Goal: Task Accomplishment & Management: Manage account settings

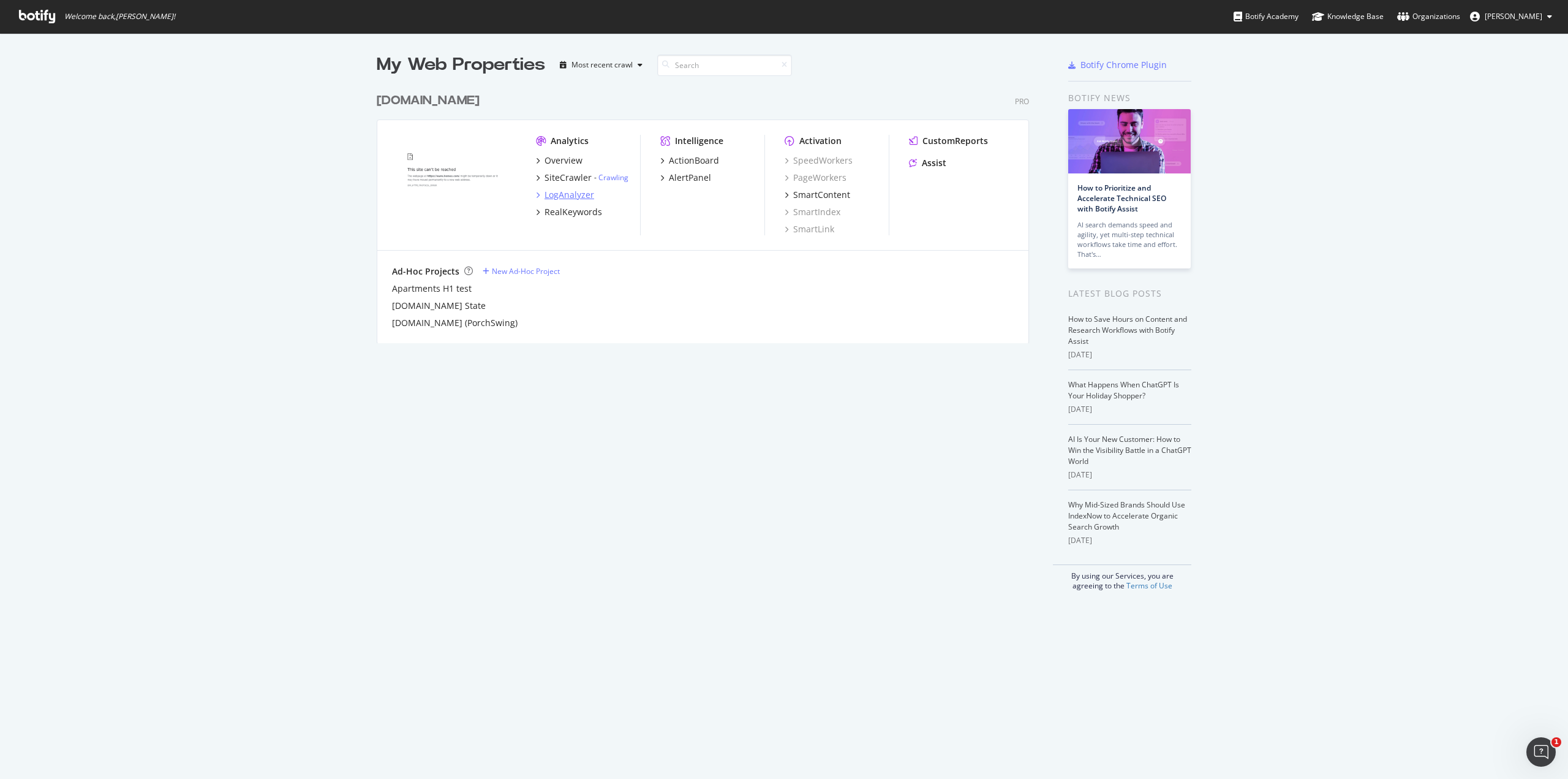
click at [555, 198] on div "LogAnalyzer" at bounding box center [569, 195] width 50 height 13
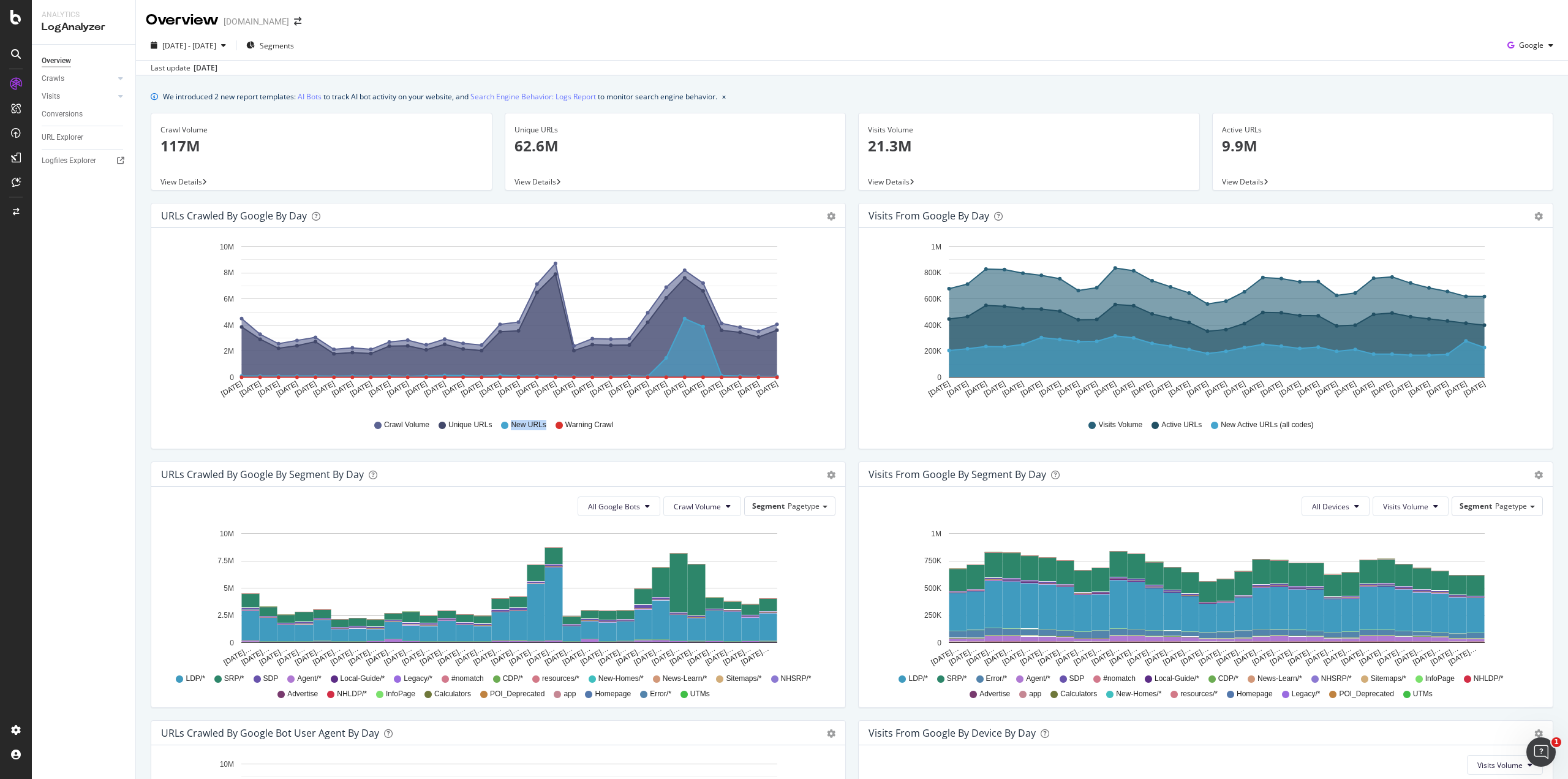
drag, startPoint x: 510, startPoint y: 426, endPoint x: 546, endPoint y: 427, distance: 36.0
click at [546, 427] on div "Crawl Volume Unique URLs New URLs Warning Crawl" at bounding box center [498, 424] width 662 height 28
click at [544, 427] on div "Crawl Volume Unique URLs New URLs Warning Crawl" at bounding box center [498, 424] width 662 height 28
click at [833, 213] on div "URLs Crawled by Google by day Area Table" at bounding box center [498, 215] width 694 height 24
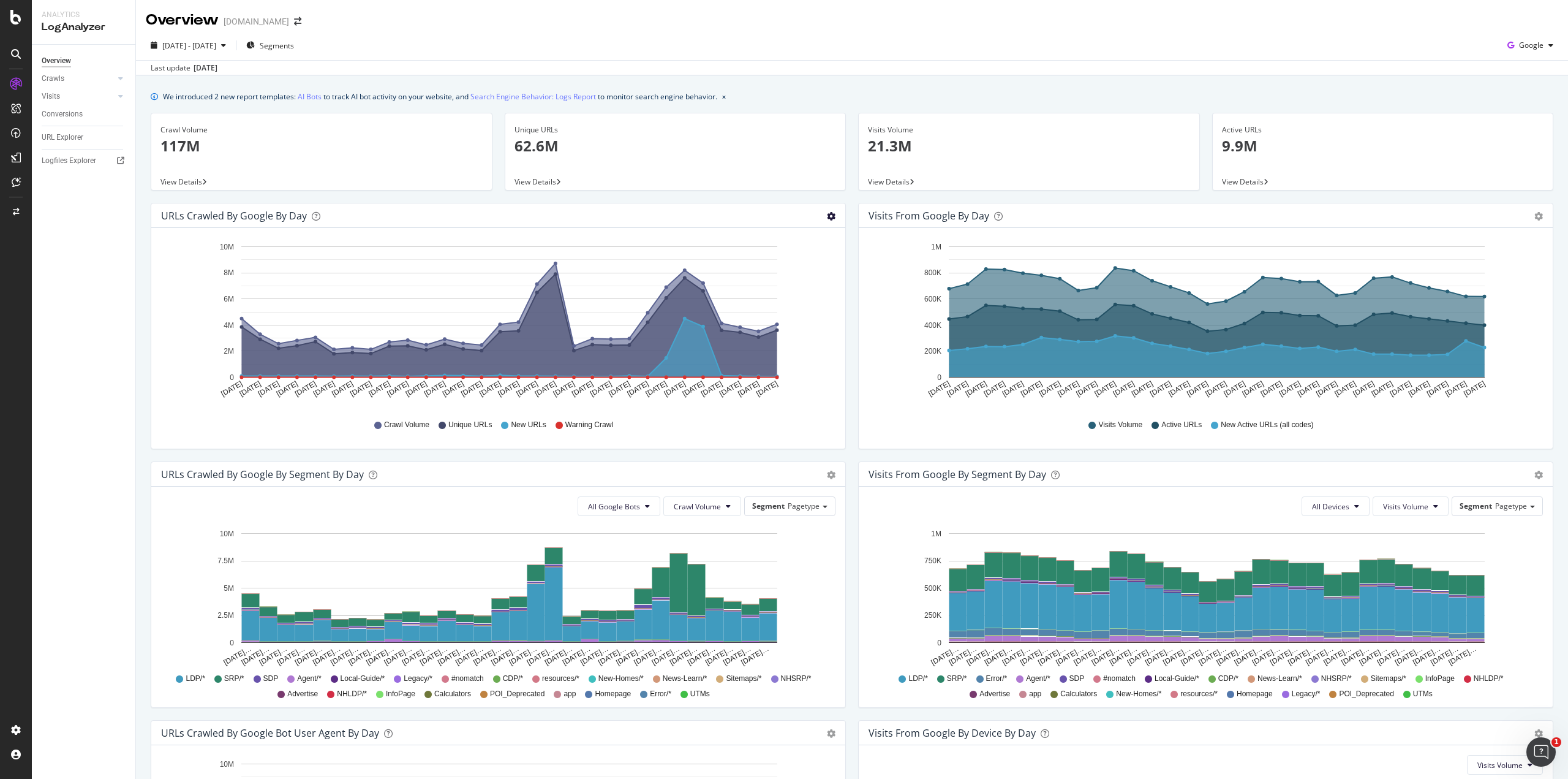
click at [827, 214] on icon "gear" at bounding box center [831, 216] width 8 height 8
click at [725, 200] on div "Unique URLs 62.6M View Details" at bounding box center [675, 157] width 354 height 90
drag, startPoint x: 192, startPoint y: 215, endPoint x: 284, endPoint y: 213, distance: 92.0
click at [284, 213] on div "URLs Crawled by Google by day" at bounding box center [234, 215] width 145 height 13
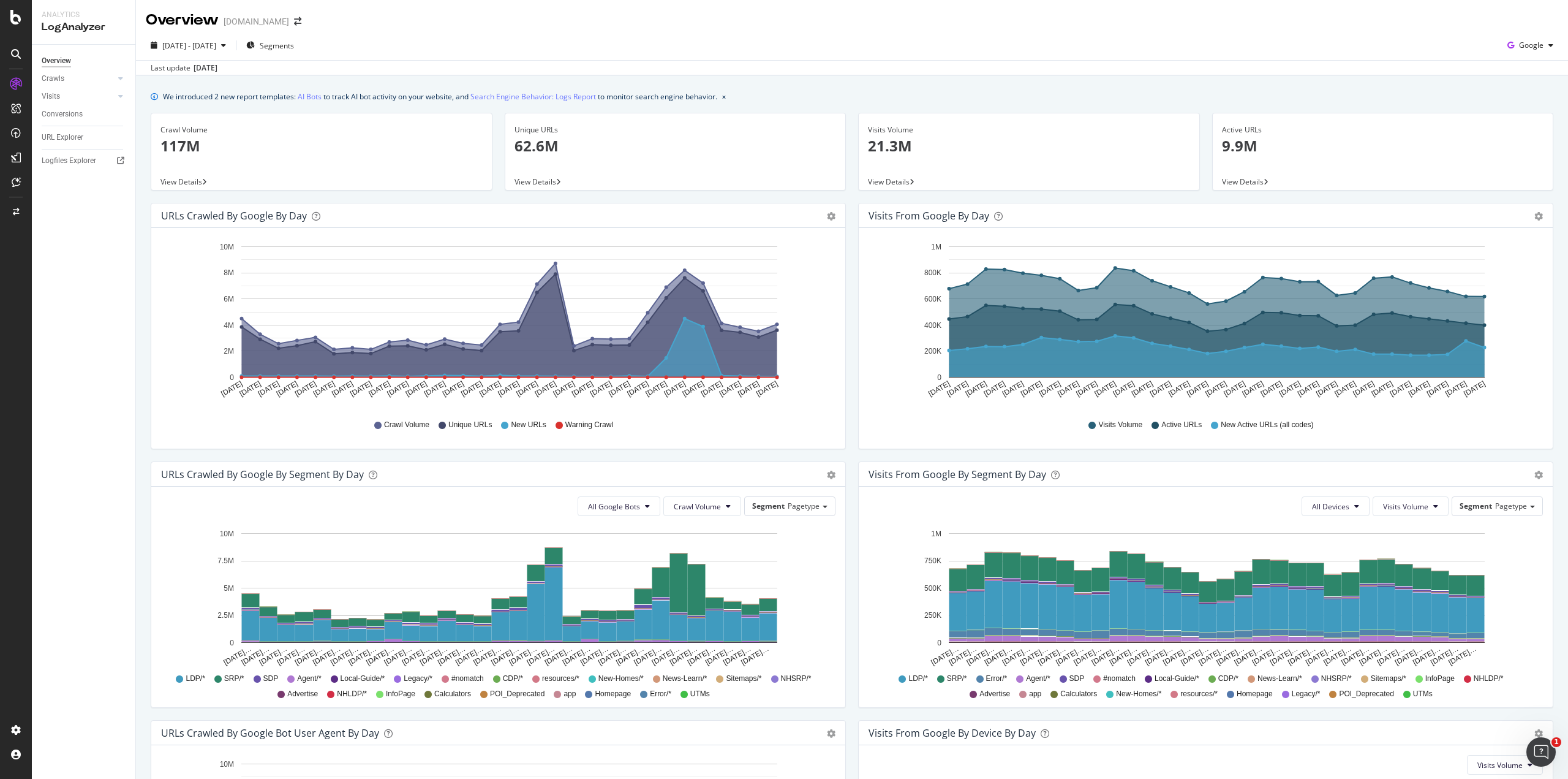
click at [532, 183] on span "View Details" at bounding box center [535, 182] width 42 height 10
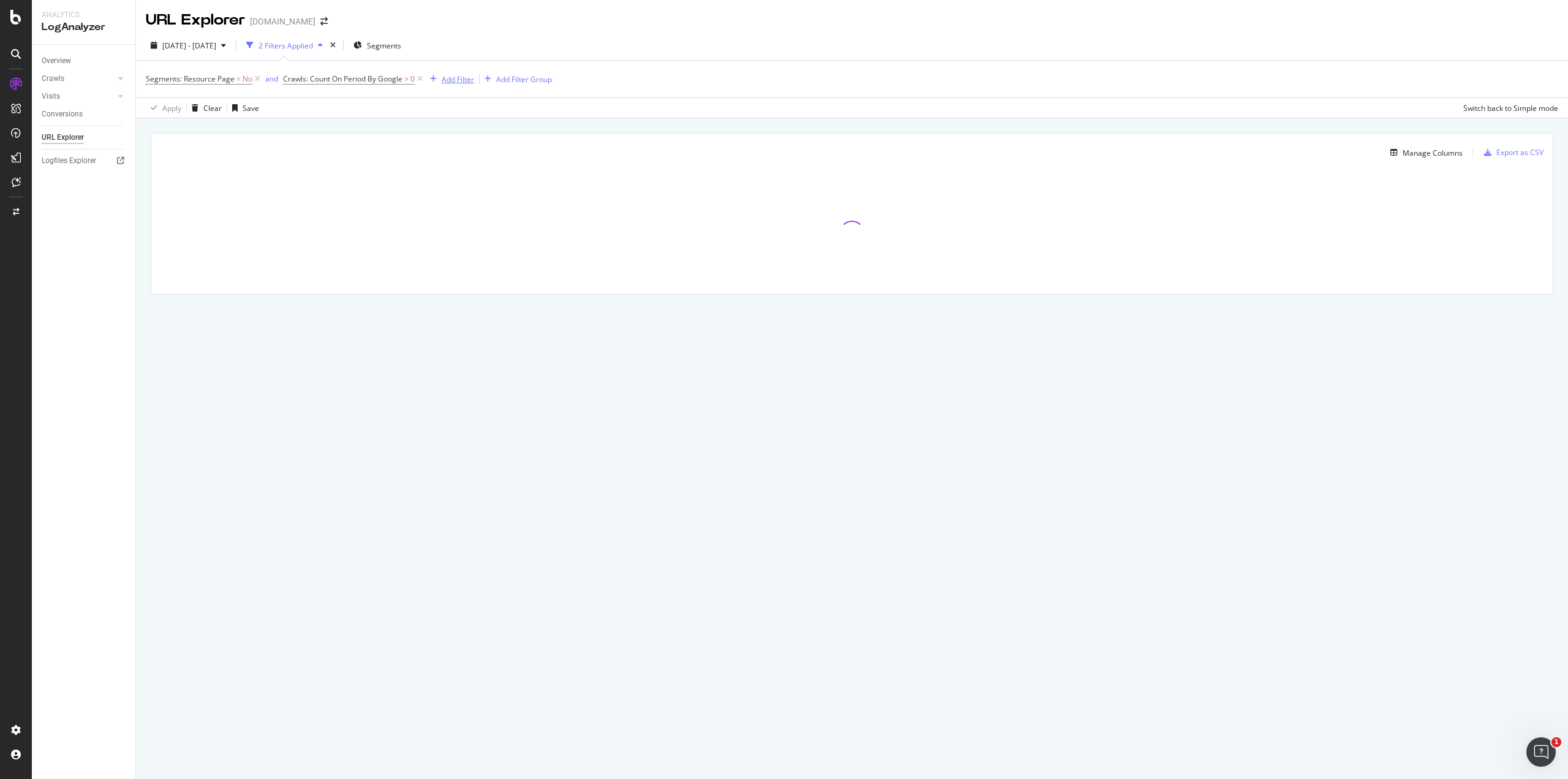
click at [452, 82] on div "Add Filter" at bounding box center [458, 79] width 33 height 10
type input "new"
click at [466, 162] on div "Crawls: Is new" at bounding box center [540, 164] width 195 height 14
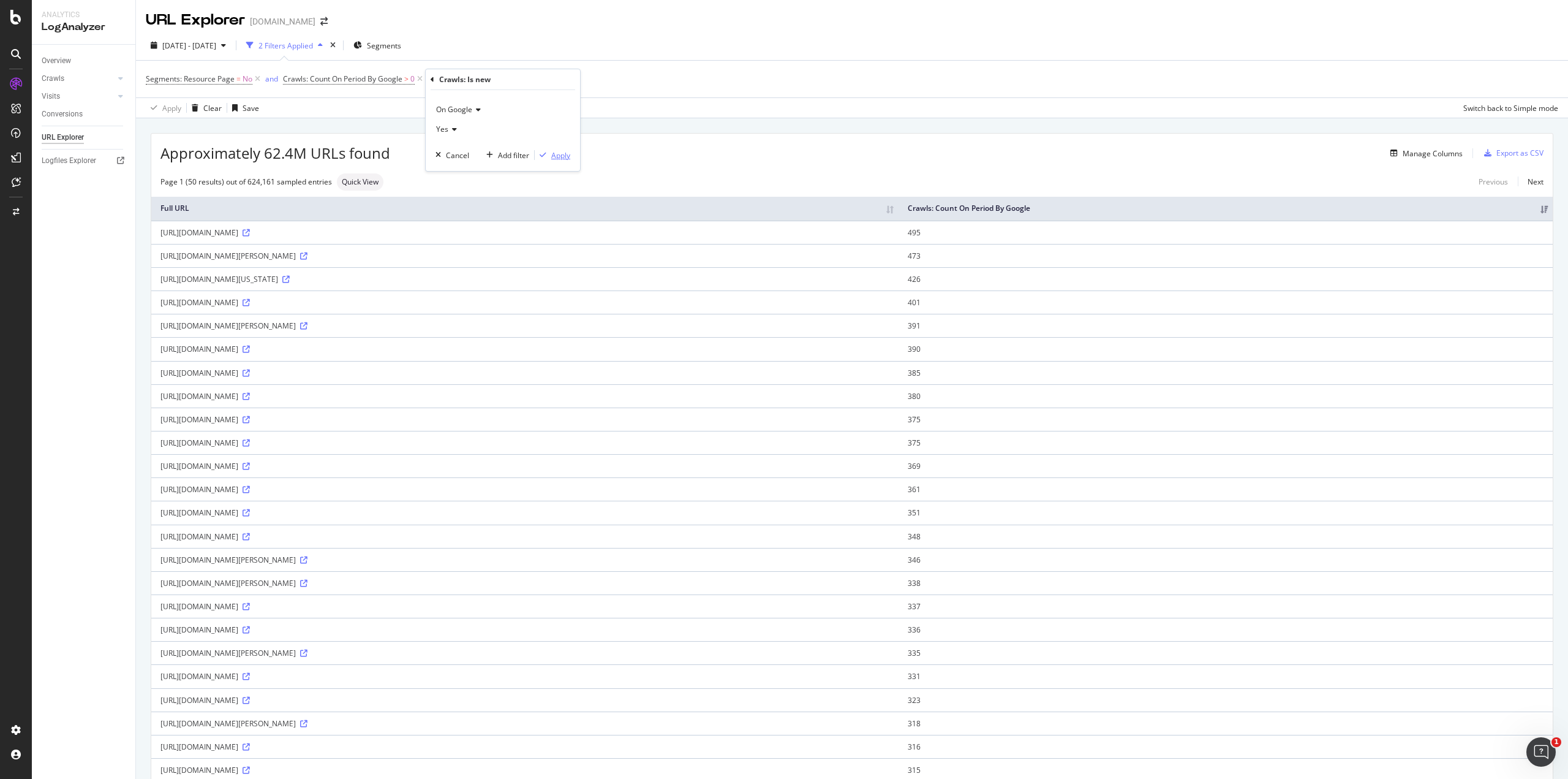
click at [560, 153] on div "Apply" at bounding box center [560, 155] width 19 height 10
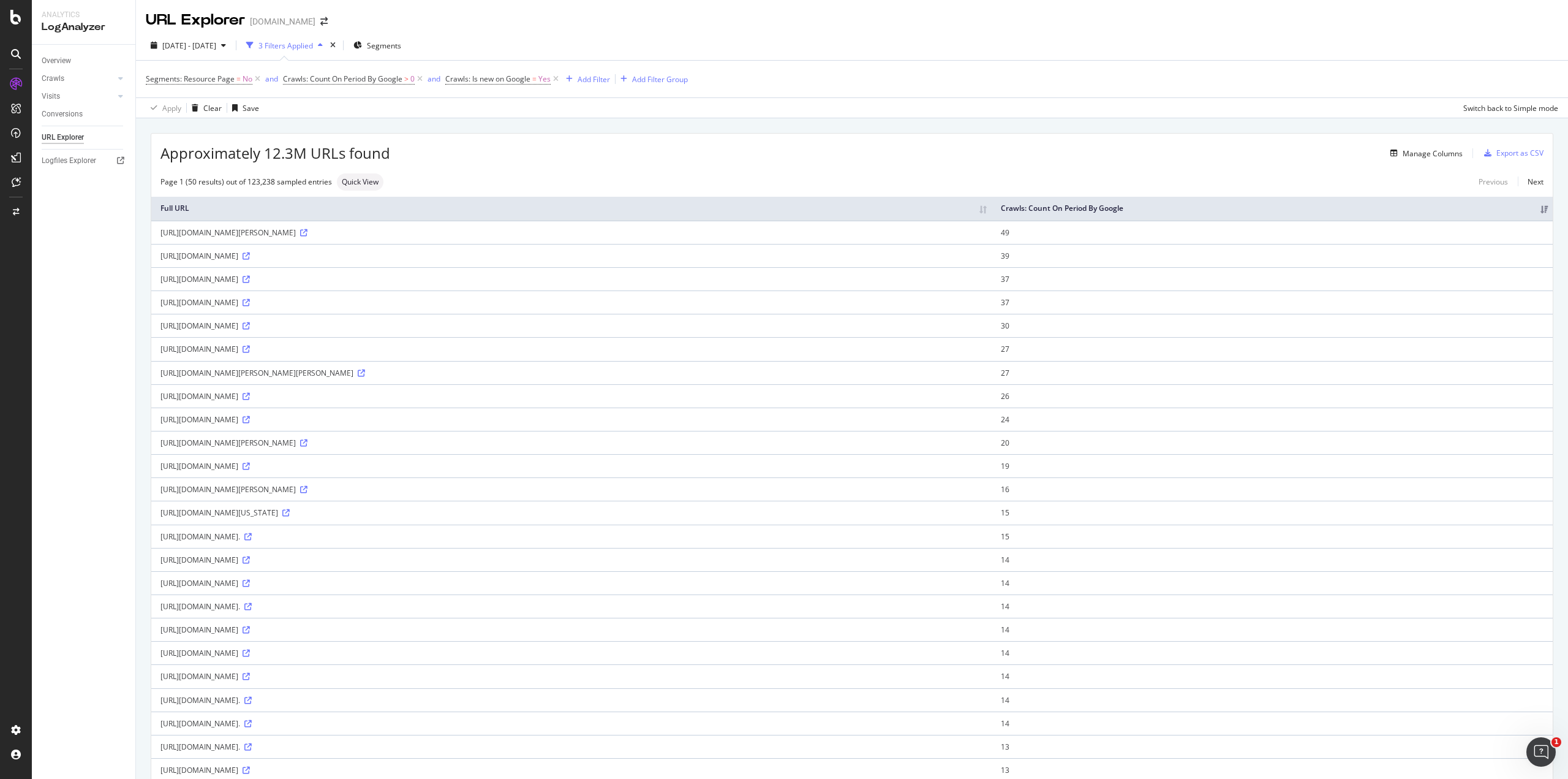
drag, startPoint x: 157, startPoint y: 233, endPoint x: 530, endPoint y: 234, distance: 373.0
click at [530, 234] on td "[URL][DOMAIN_NAME][PERSON_NAME]" at bounding box center [571, 232] width 840 height 24
copy div "[URL][DOMAIN_NAME][PERSON_NAME]"
click at [557, 79] on icon at bounding box center [555, 79] width 10 height 13
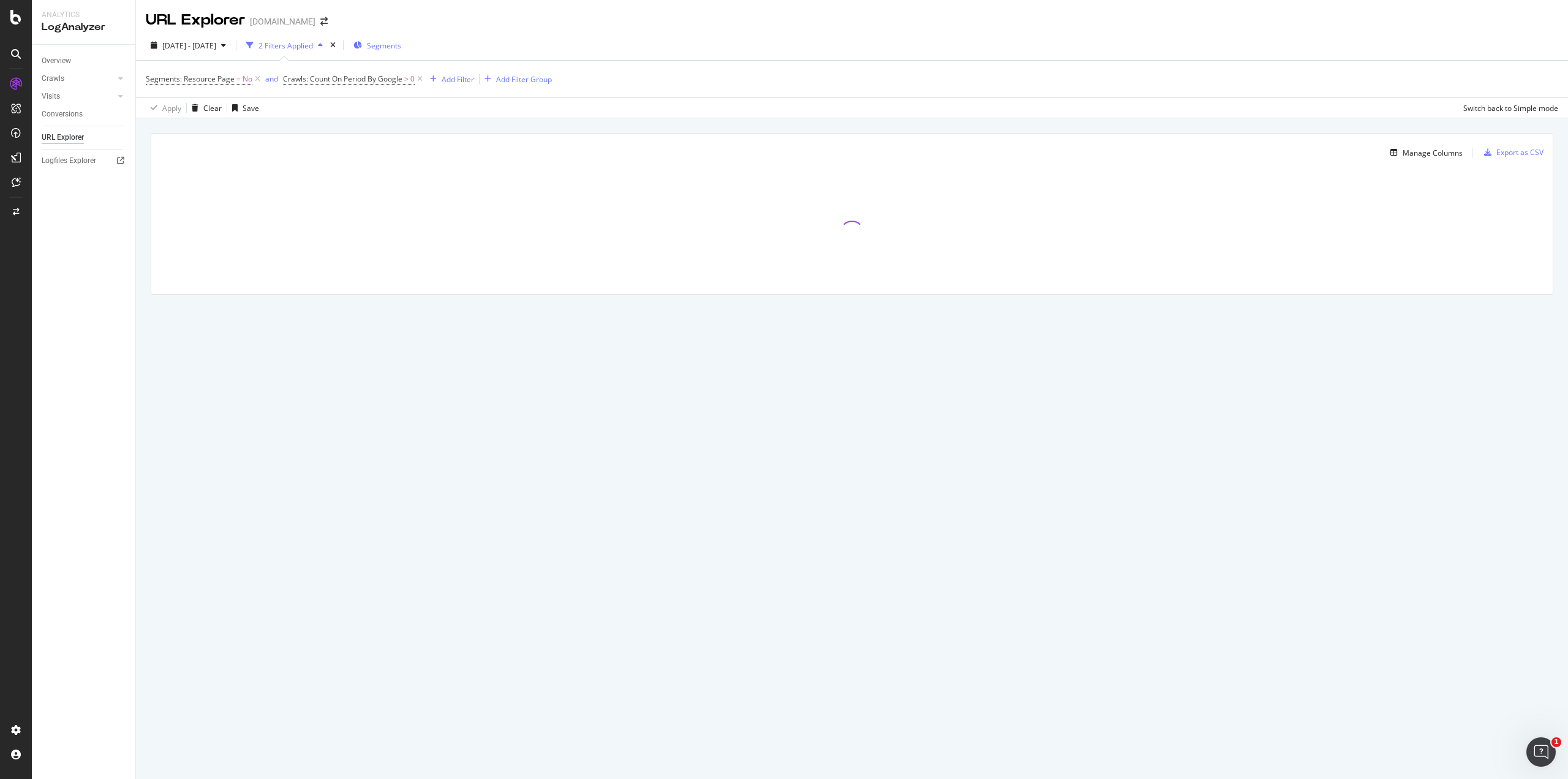
click at [394, 38] on div "Segments" at bounding box center [377, 45] width 48 height 18
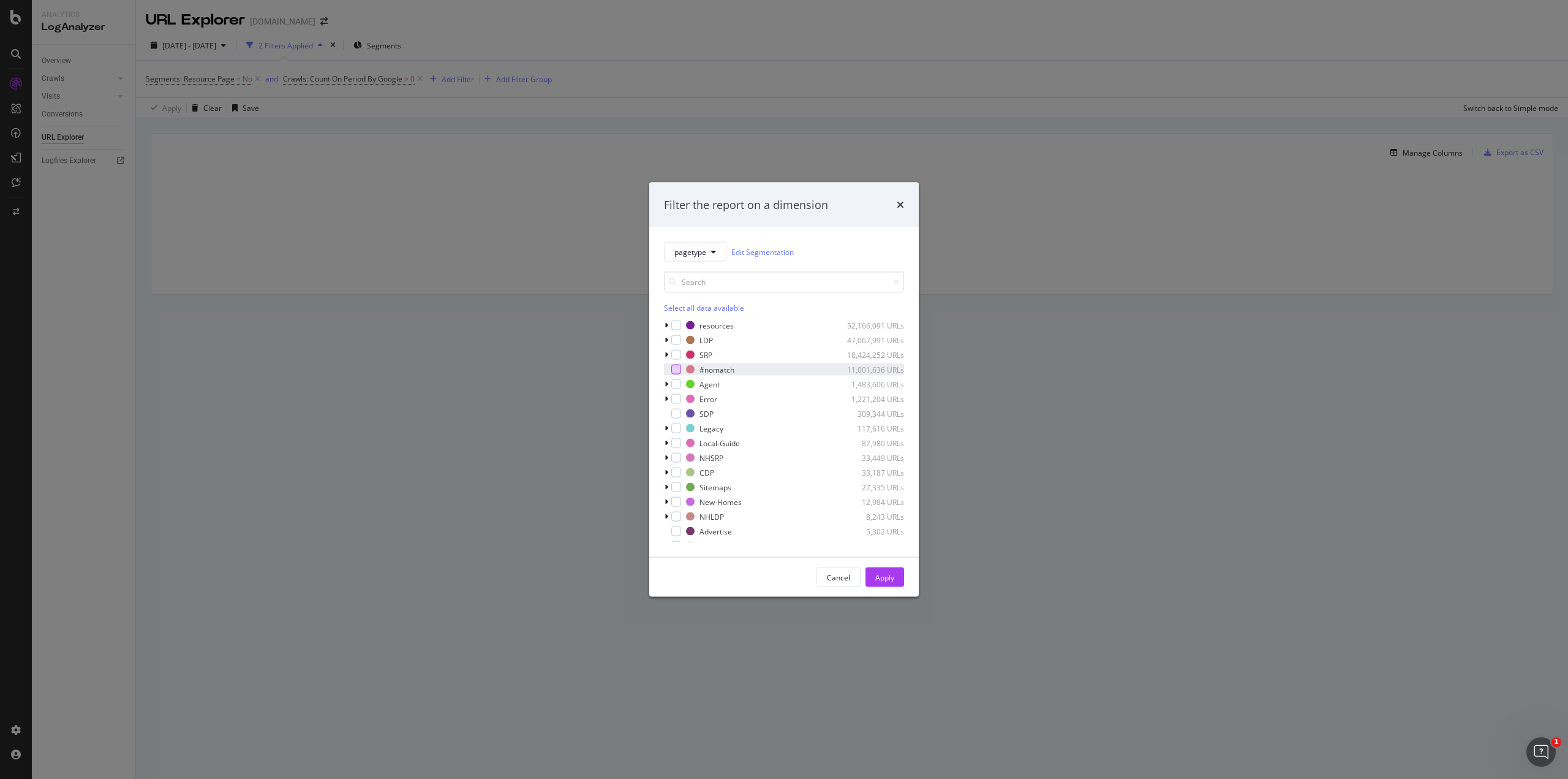
click at [673, 369] on div "modal" at bounding box center [676, 370] width 10 height 10
click at [877, 577] on div "Apply" at bounding box center [885, 576] width 19 height 10
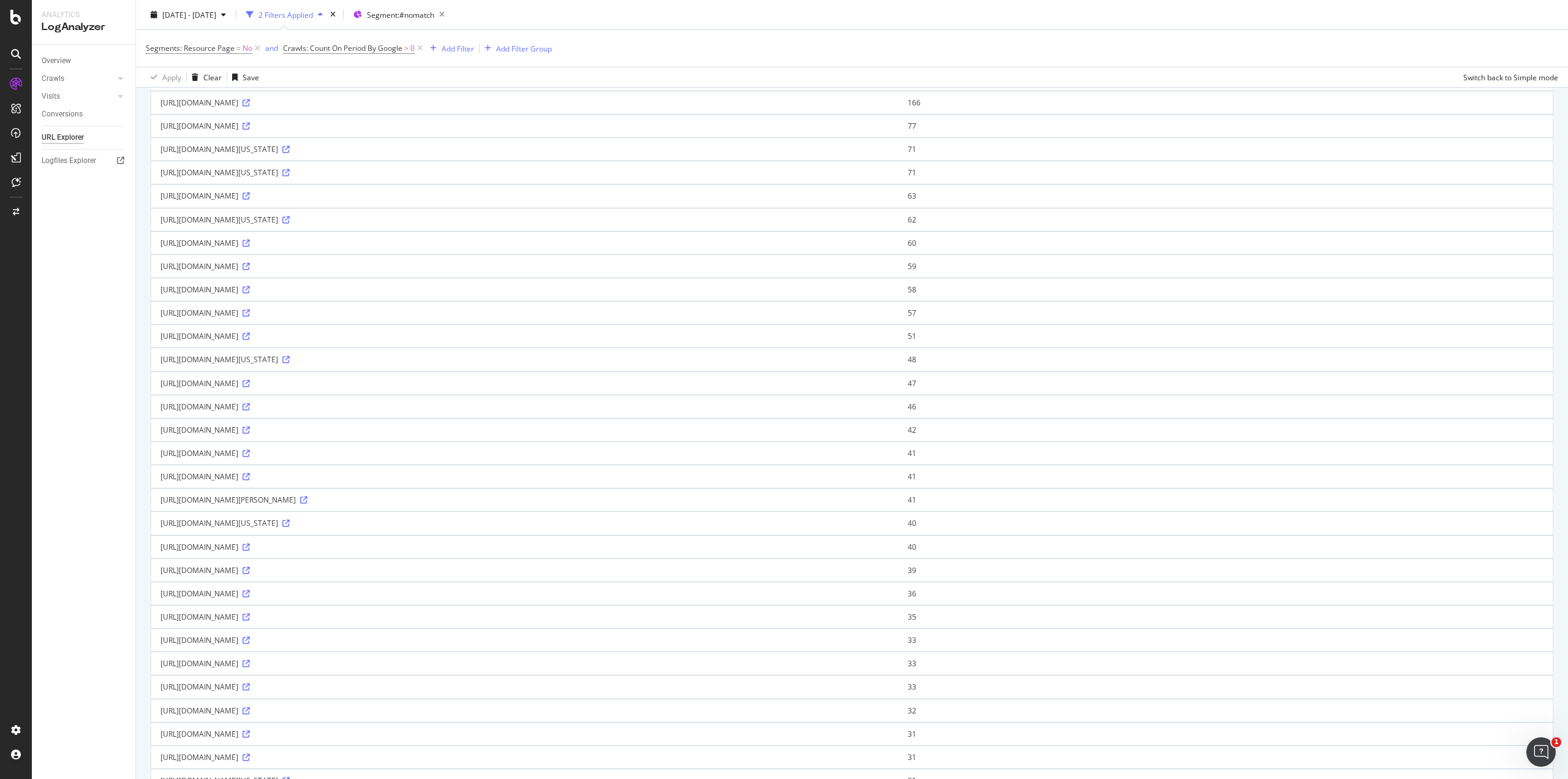
scroll to position [184, 0]
drag, startPoint x: 280, startPoint y: 327, endPoint x: 308, endPoint y: 329, distance: 28.1
click at [308, 329] on div "[URL][DOMAIN_NAME][US_STATE]" at bounding box center [524, 329] width 729 height 10
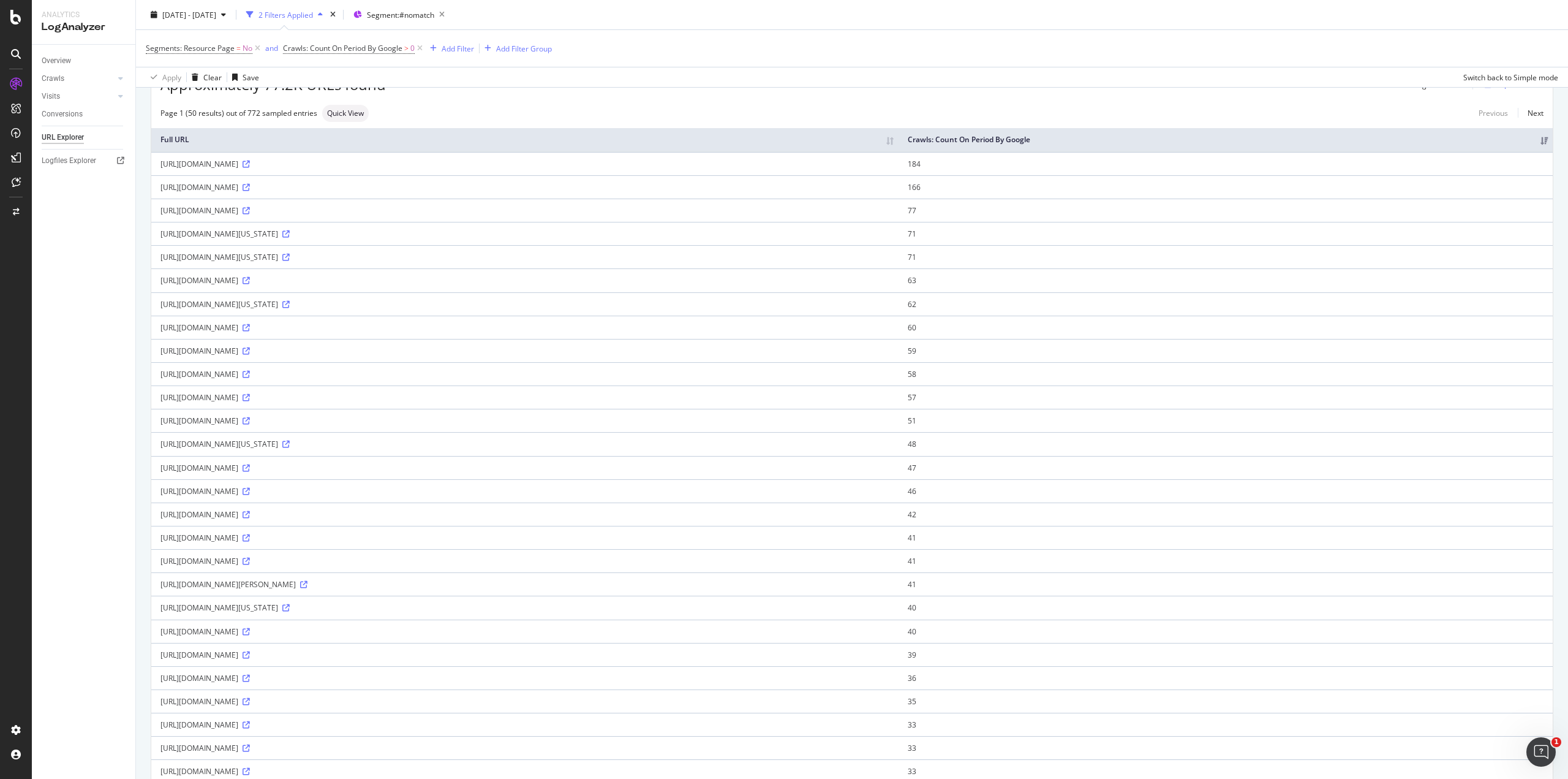
scroll to position [0, 0]
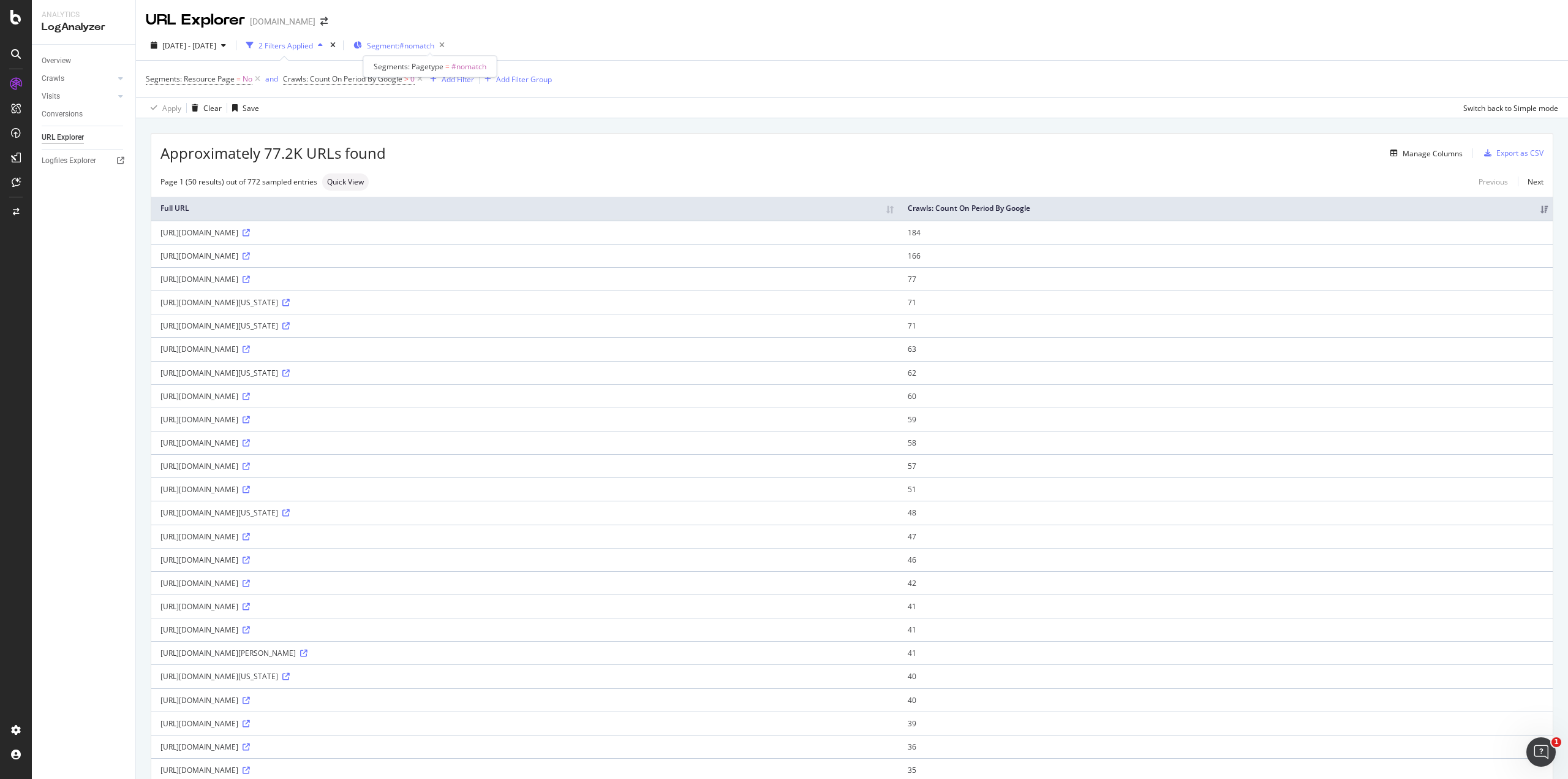
click at [434, 46] on span "Segment: #nomatch" at bounding box center [401, 45] width 67 height 10
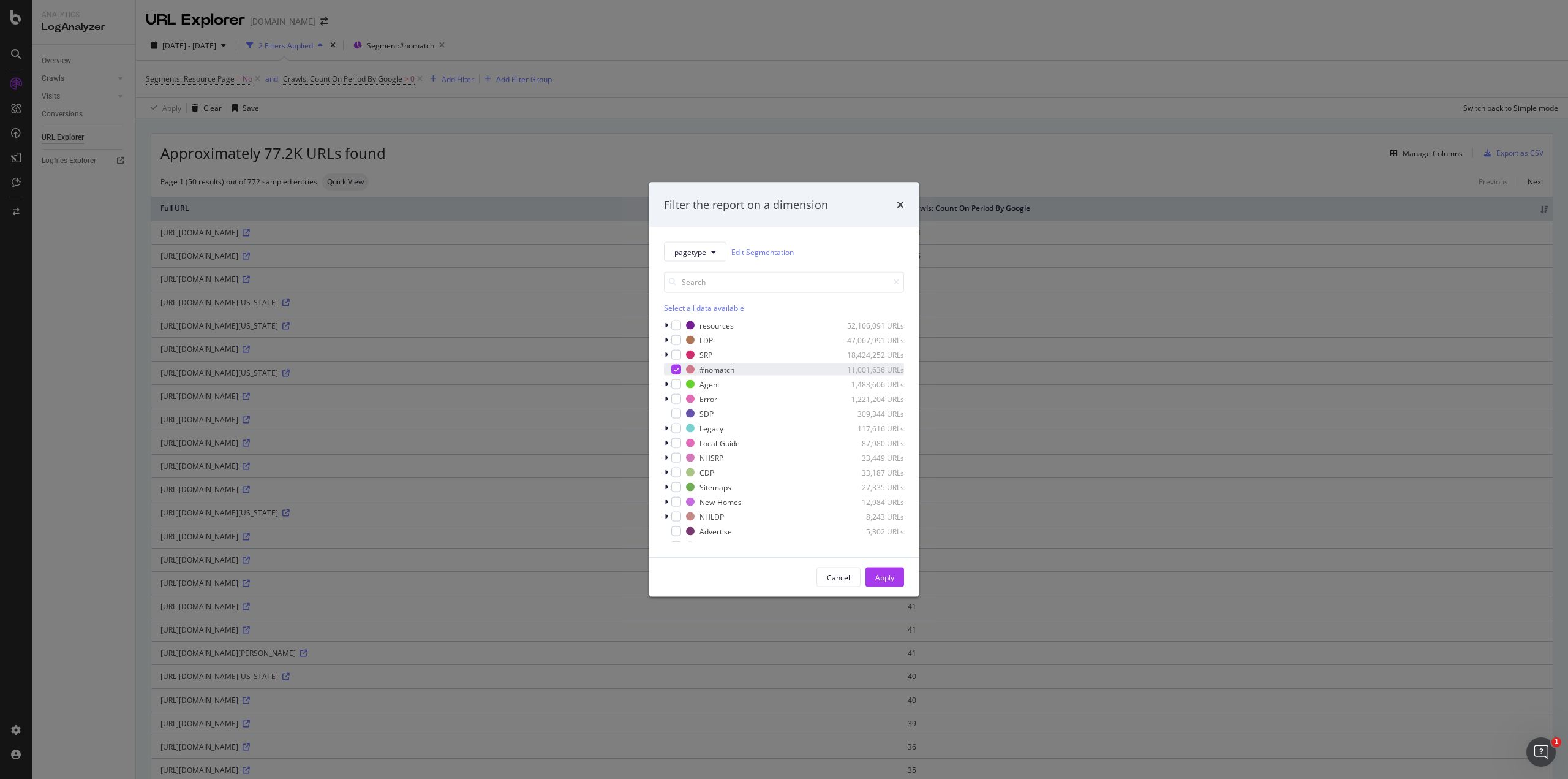
click at [675, 366] on icon "modal" at bounding box center [676, 369] width 6 height 6
click at [668, 352] on icon "modal" at bounding box center [666, 355] width 3 height 8
click at [672, 429] on icon "modal" at bounding box center [674, 428] width 3 height 8
click at [673, 368] on icon "modal" at bounding box center [674, 366] width 5 height 8
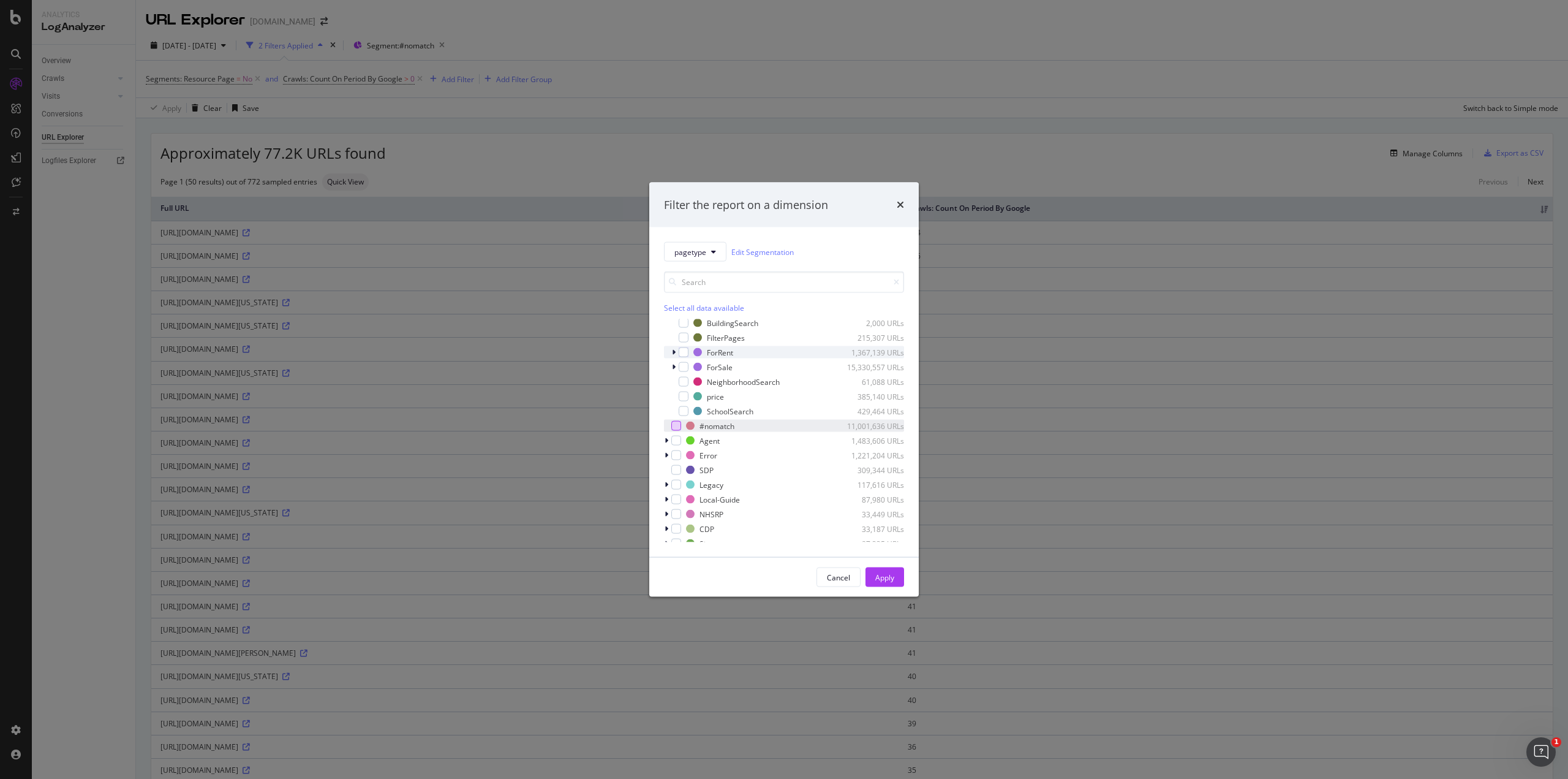
click at [672, 353] on icon "modal" at bounding box center [674, 352] width 3 height 8
click at [672, 353] on icon "modal" at bounding box center [674, 352] width 5 height 8
click at [666, 323] on icon "modal" at bounding box center [666, 325] width 3 height 8
click at [666, 323] on icon "modal" at bounding box center [666, 325] width 5 height 8
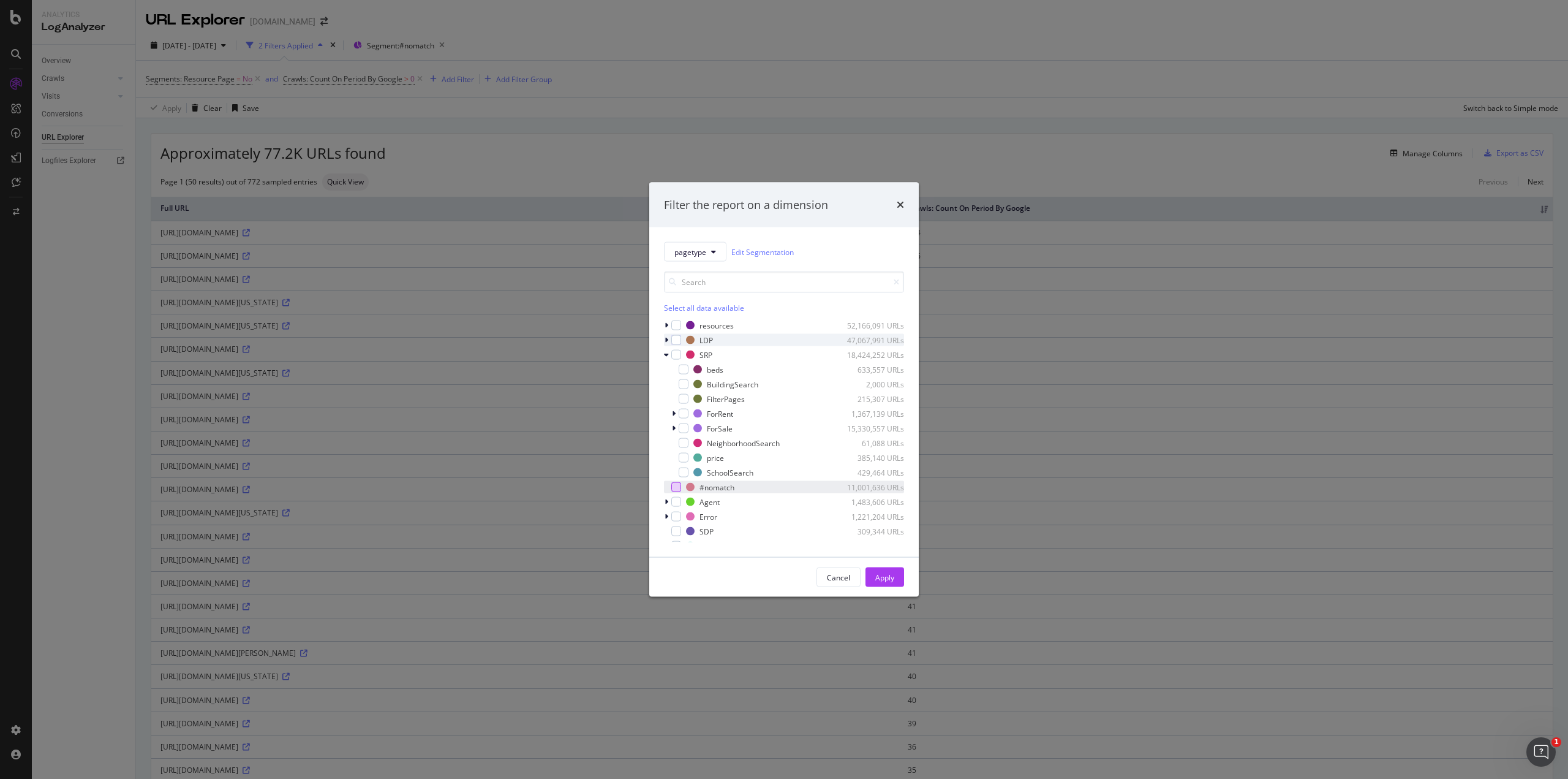
click at [666, 340] on icon "modal" at bounding box center [666, 339] width 3 height 8
click at [666, 340] on icon "modal" at bounding box center [666, 339] width 5 height 8
click at [666, 446] on icon "modal" at bounding box center [666, 448] width 3 height 8
click at [666, 446] on icon "modal" at bounding box center [666, 448] width 5 height 8
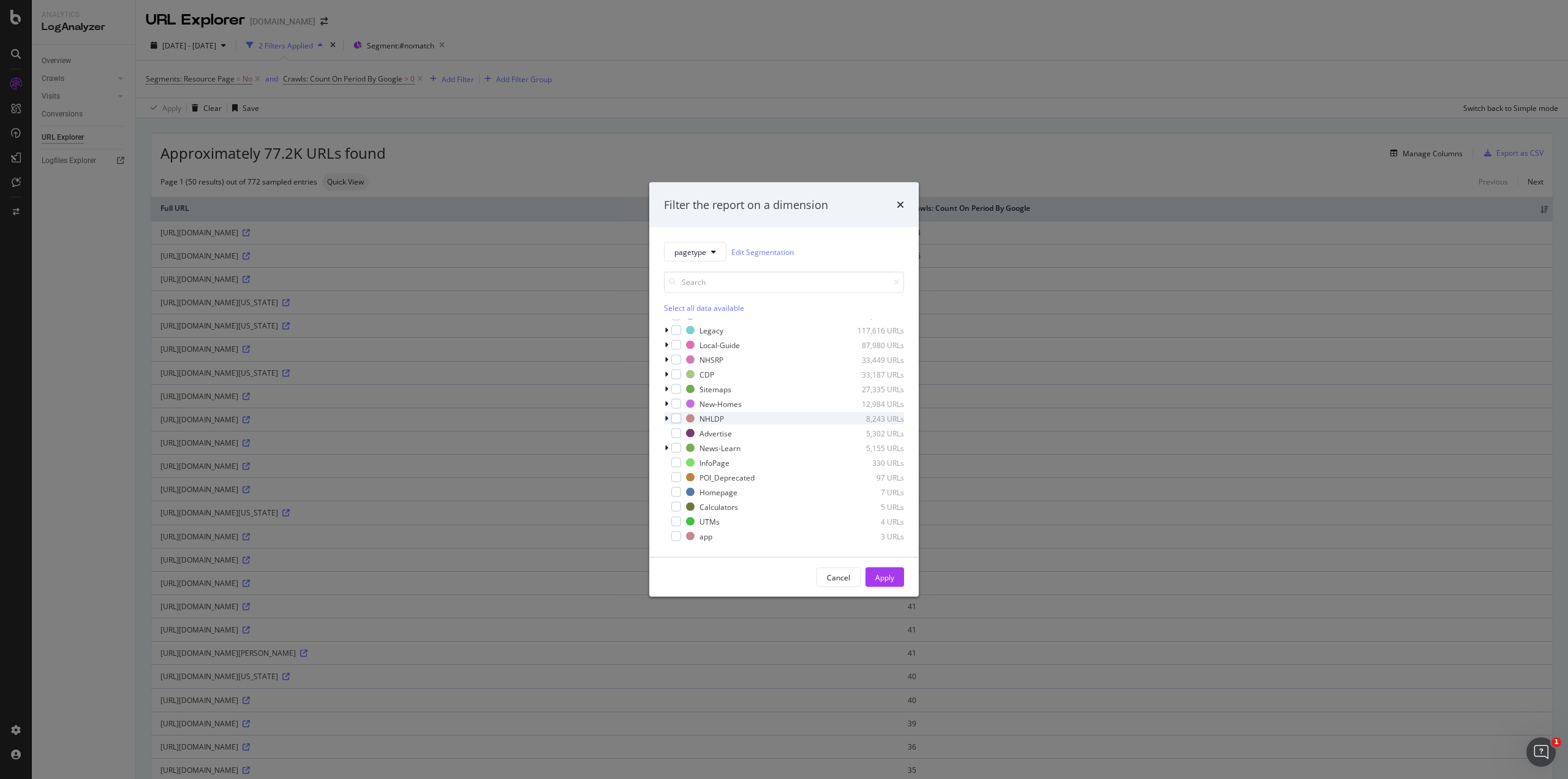
click at [665, 419] on icon "modal" at bounding box center [666, 418] width 3 height 8
click at [665, 419] on icon "modal" at bounding box center [666, 418] width 5 height 8
click at [665, 406] on icon "modal" at bounding box center [666, 403] width 3 height 8
click at [665, 406] on icon "modal" at bounding box center [666, 403] width 5 height 8
click at [665, 390] on icon "modal" at bounding box center [666, 389] width 3 height 8
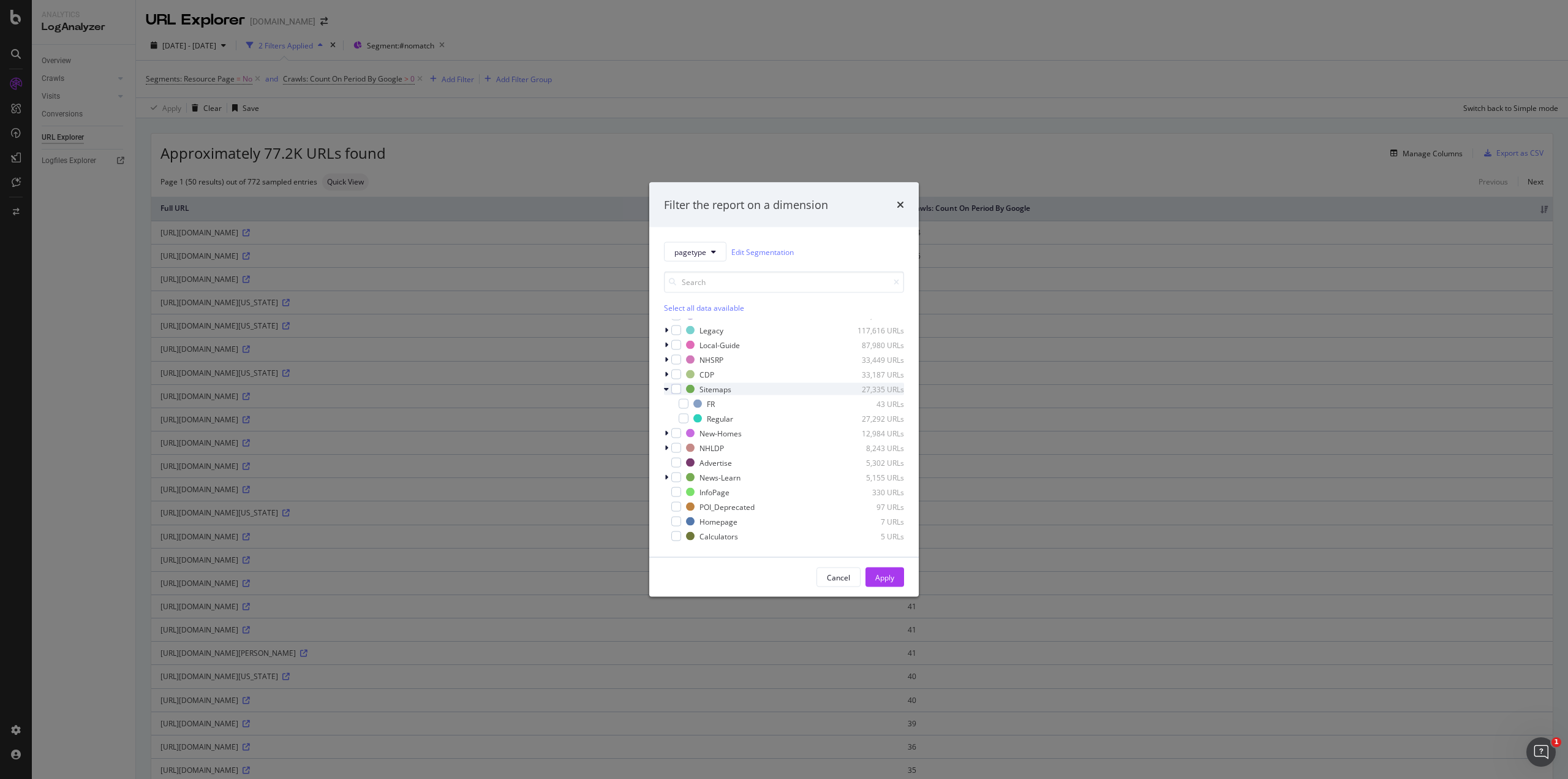
click at [665, 390] on icon "modal" at bounding box center [666, 389] width 5 height 8
click at [666, 376] on icon "modal" at bounding box center [666, 374] width 3 height 8
click at [666, 376] on icon "modal" at bounding box center [666, 374] width 5 height 8
click at [666, 361] on icon "modal" at bounding box center [666, 360] width 3 height 8
click at [666, 361] on icon "modal" at bounding box center [666, 360] width 5 height 8
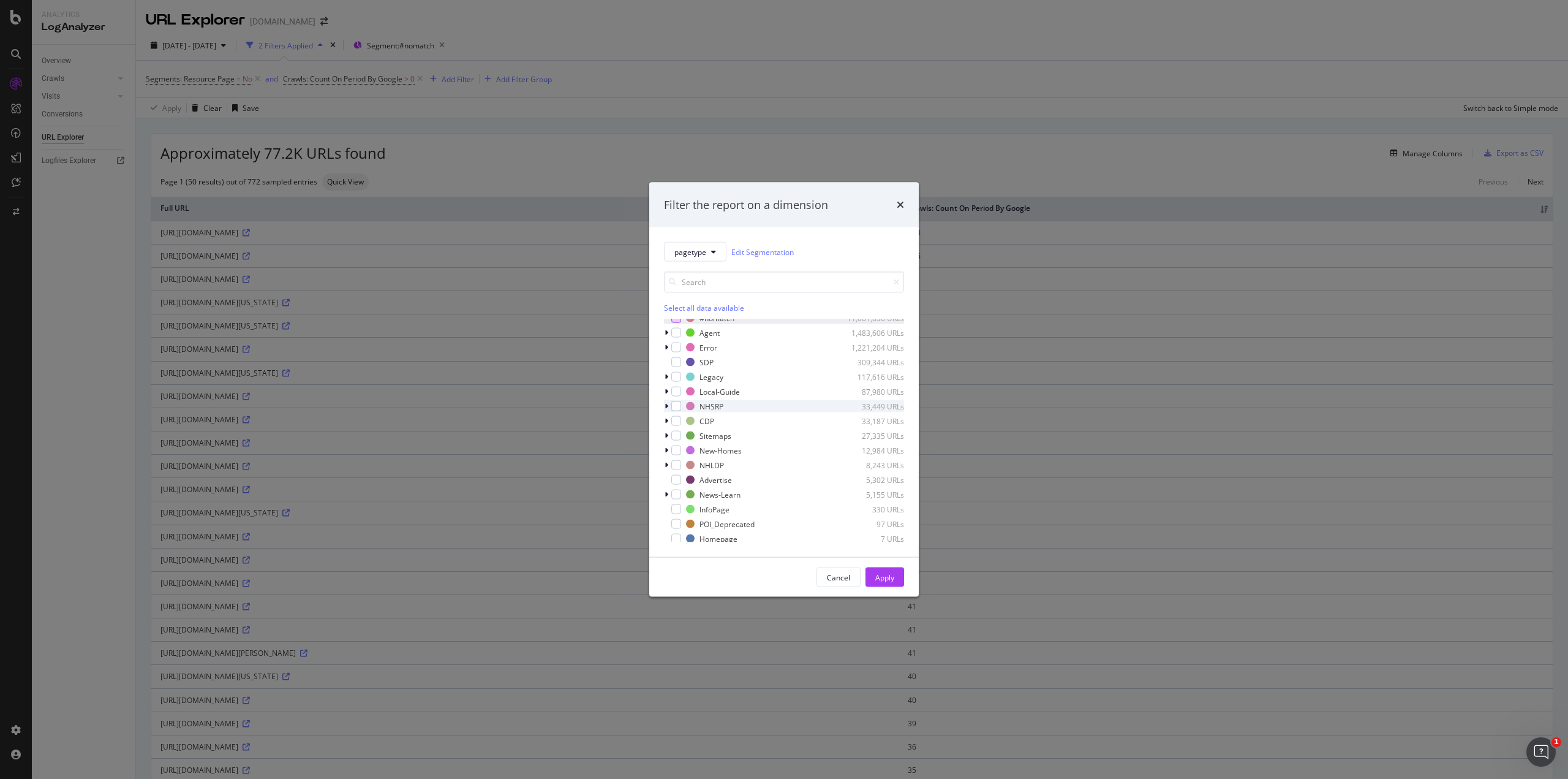
scroll to position [155, 0]
click at [667, 406] on div "modal" at bounding box center [667, 406] width 8 height 13
click at [667, 406] on icon "modal" at bounding box center [666, 406] width 5 height 8
click at [666, 390] on icon "modal" at bounding box center [666, 391] width 3 height 8
click at [666, 389] on icon "modal" at bounding box center [666, 391] width 5 height 8
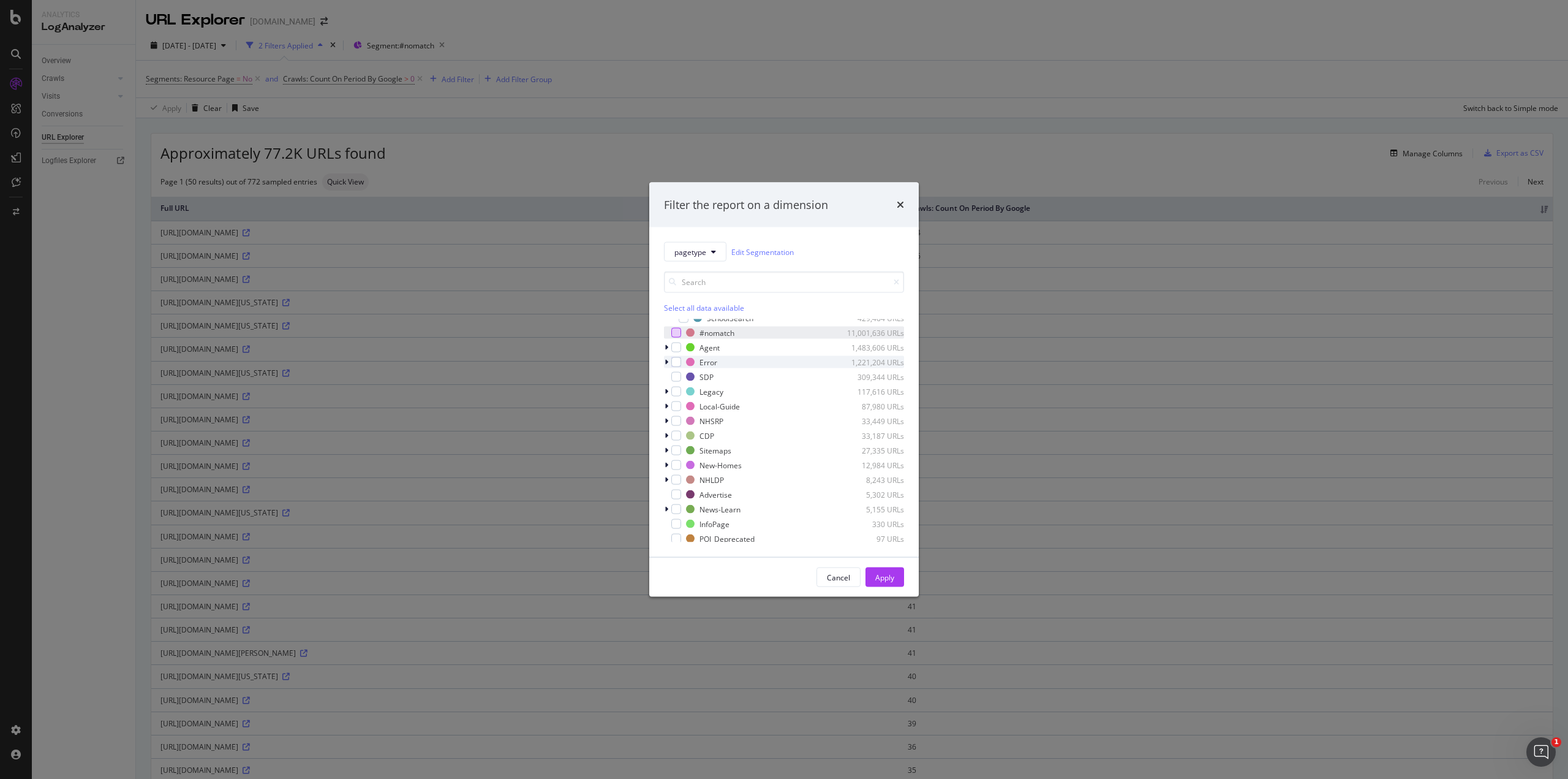
click at [667, 363] on icon "modal" at bounding box center [666, 361] width 3 height 8
click at [667, 363] on icon "modal" at bounding box center [666, 361] width 5 height 8
click at [666, 348] on icon "modal" at bounding box center [666, 347] width 3 height 8
click at [668, 407] on icon "modal" at bounding box center [666, 408] width 5 height 8
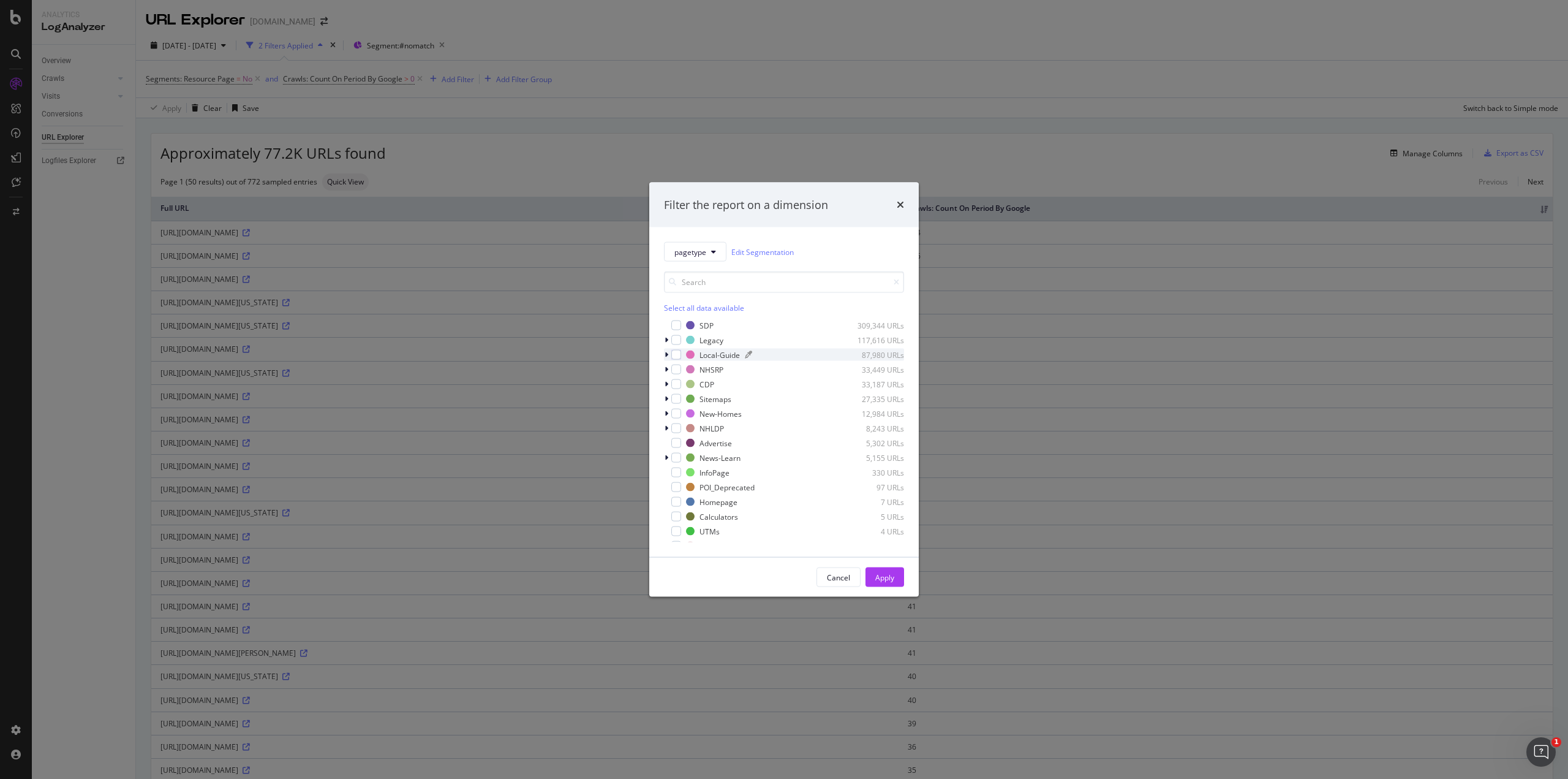
scroll to position [216, 0]
click at [903, 207] on icon "times" at bounding box center [900, 205] width 8 height 10
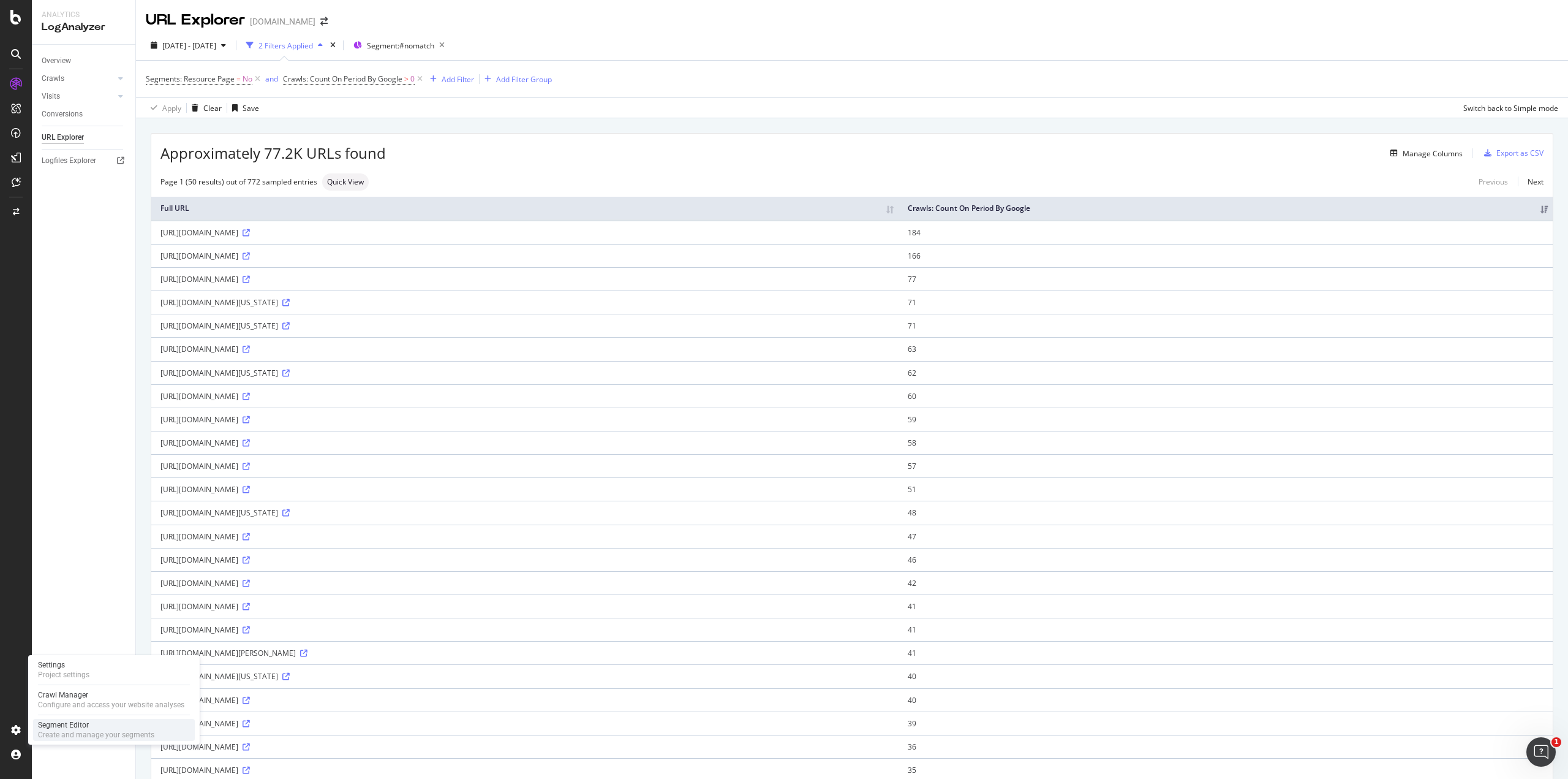
click at [46, 731] on div "Create and manage your segments" at bounding box center [96, 734] width 117 height 10
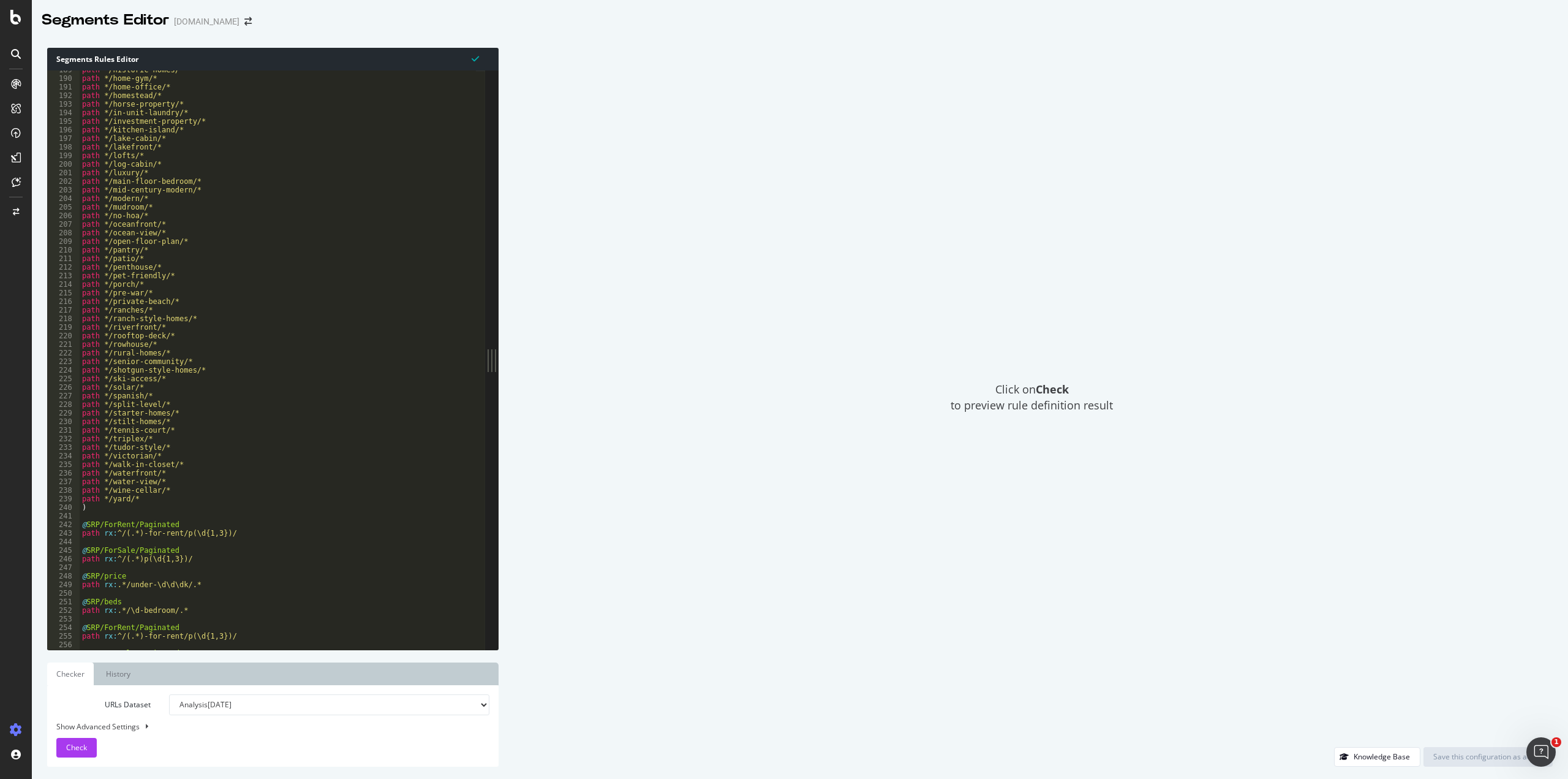
scroll to position [1801, 0]
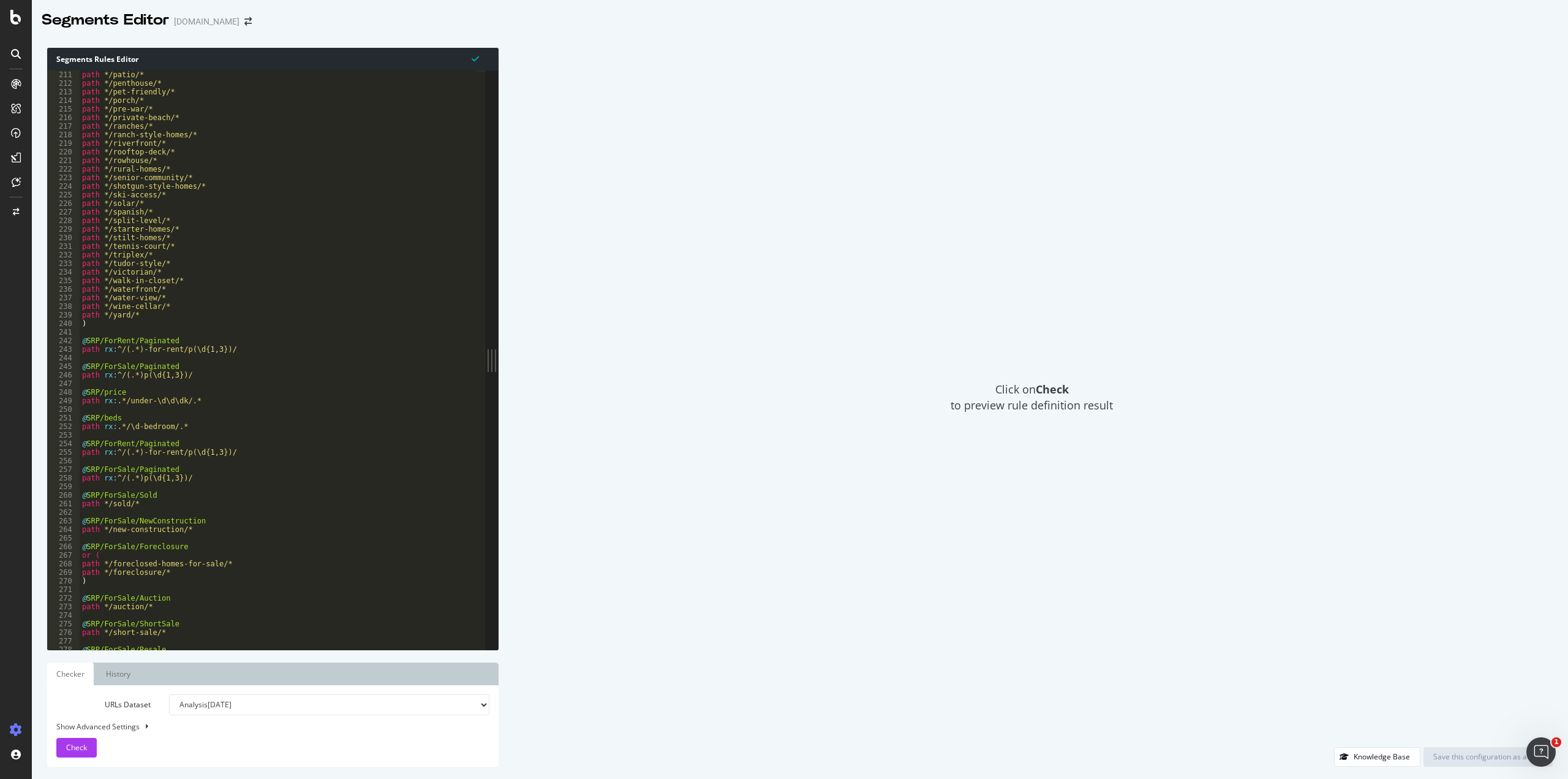
click at [172, 366] on div "path */patio/* path */penthouse/* path */pet-friendly/* path */porch/* path */p…" at bounding box center [278, 368] width 397 height 596
click at [121, 482] on div "path */patio/* path */penthouse/* path */pet-friendly/* path */porch/* path */p…" at bounding box center [278, 368] width 397 height 596
click at [116, 447] on div "path */patio/* path */penthouse/* path */pet-friendly/* path */porch/* path */p…" at bounding box center [278, 368] width 397 height 596
click at [129, 479] on div "path */patio/* path */penthouse/* path */pet-friendly/* path */porch/* path */p…" at bounding box center [278, 368] width 397 height 596
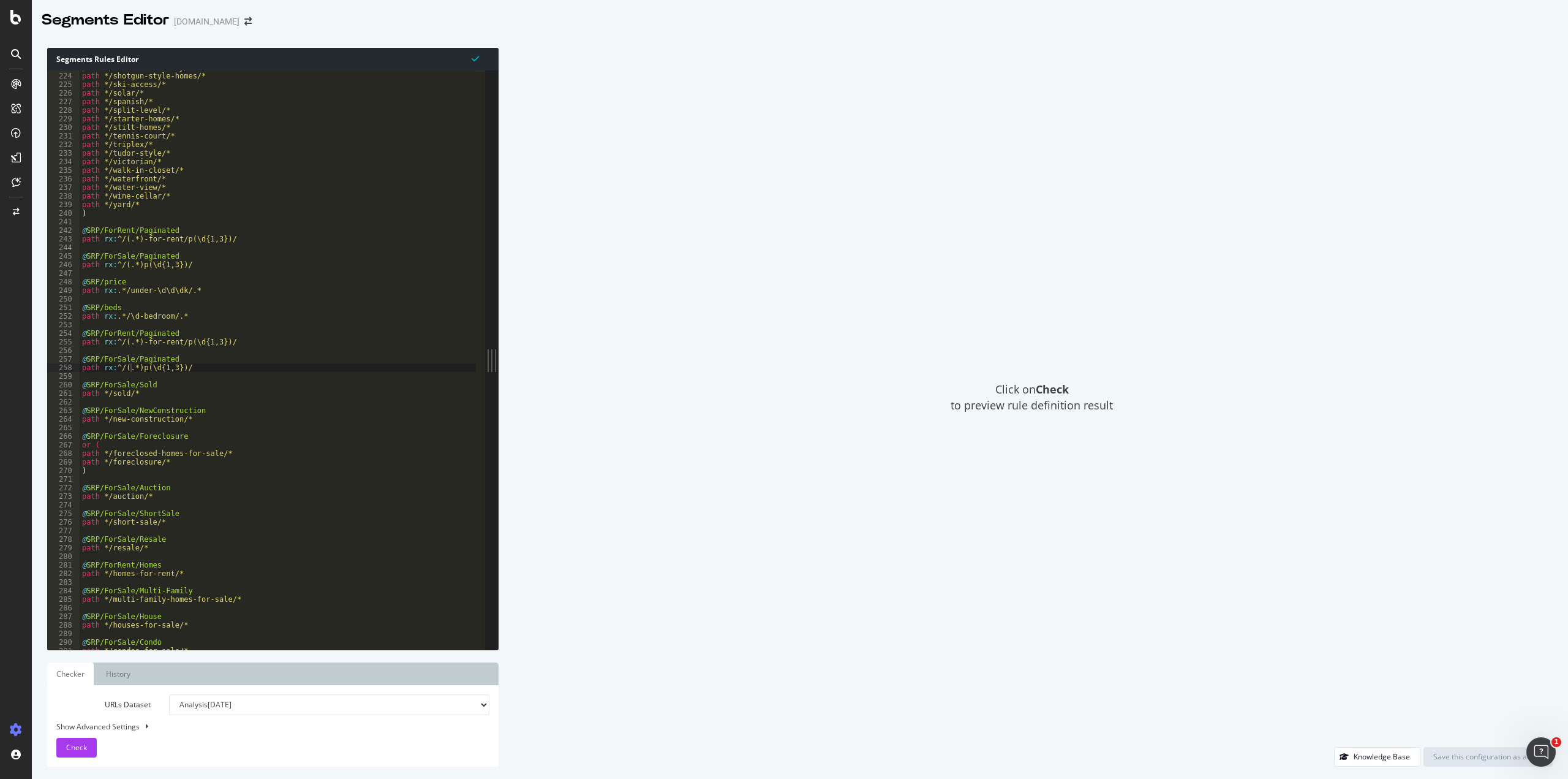
scroll to position [1911, 0]
drag, startPoint x: 81, startPoint y: 231, endPoint x: 233, endPoint y: 244, distance: 152.6
click at [233, 244] on div "path */senior-community/* path */shotgun-style-homes/* path */ski-access/* path…" at bounding box center [278, 361] width 397 height 596
type textarea "path rx:^/(.*)-for-rent/p(\d{1,3})/"
click at [233, 244] on div "path */senior-community/* path */shotgun-style-homes/* path */ski-access/* path…" at bounding box center [278, 360] width 397 height 579
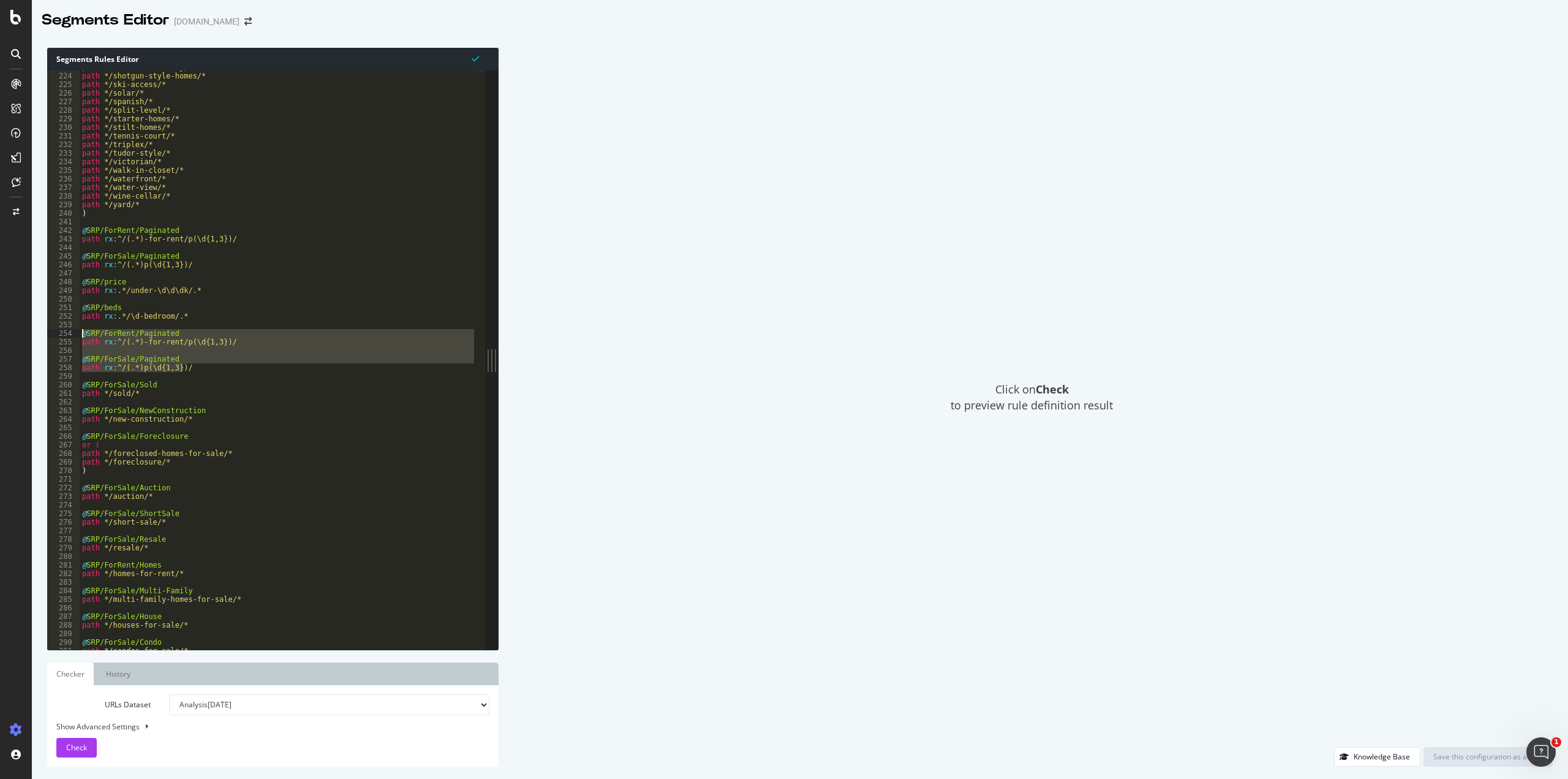
drag, startPoint x: 189, startPoint y: 368, endPoint x: 82, endPoint y: 333, distance: 112.6
click at [82, 333] on div "path */senior-community/* path */shotgun-style-homes/* path */ski-access/* path…" at bounding box center [278, 361] width 397 height 596
type textarea "@SRP/ForRent/Paginated path rx:^/(.*)-for-rent/p(\d{1,3})/"
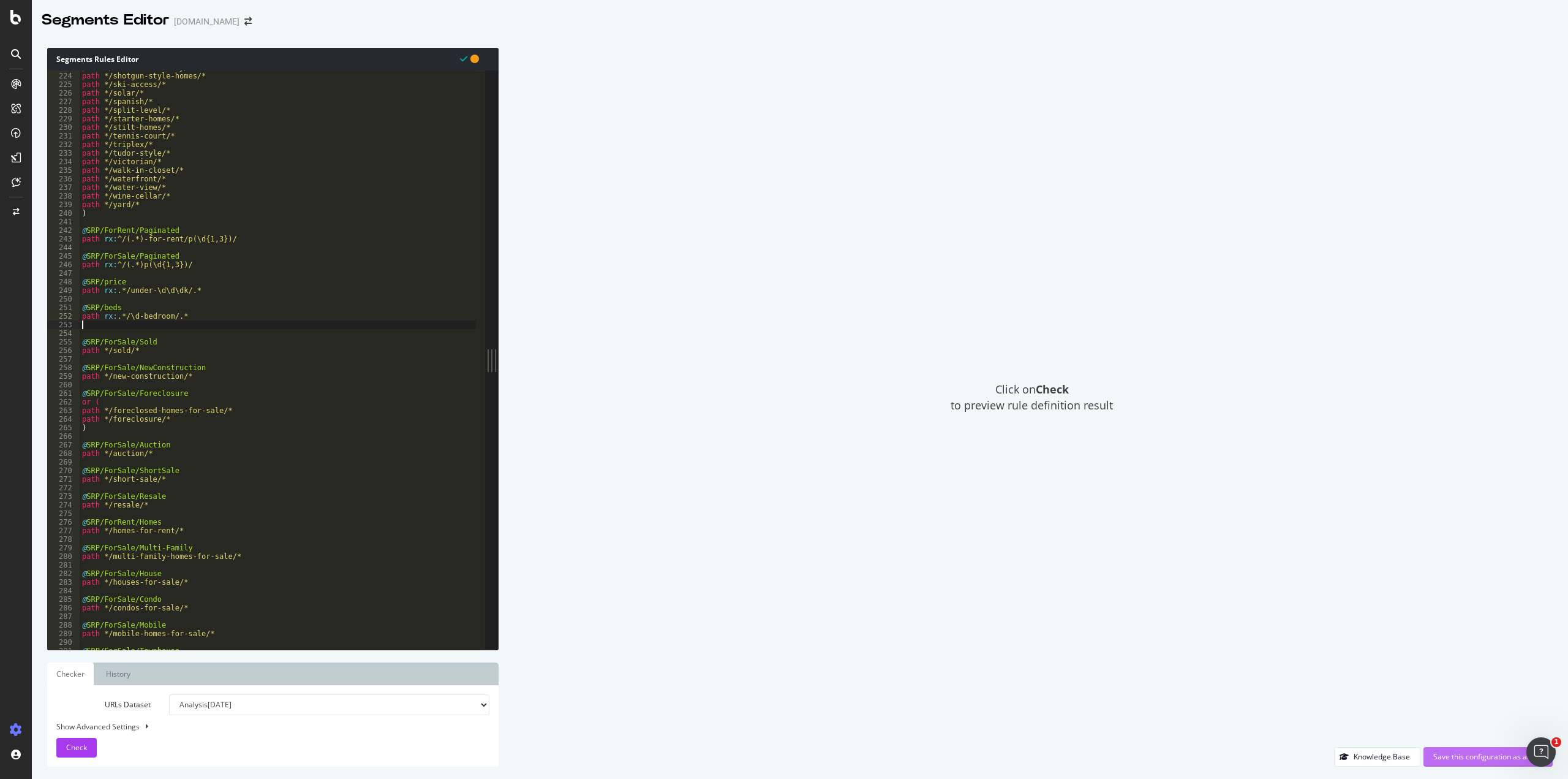
click at [1491, 758] on div "Save this configuration as active" at bounding box center [1488, 756] width 109 height 10
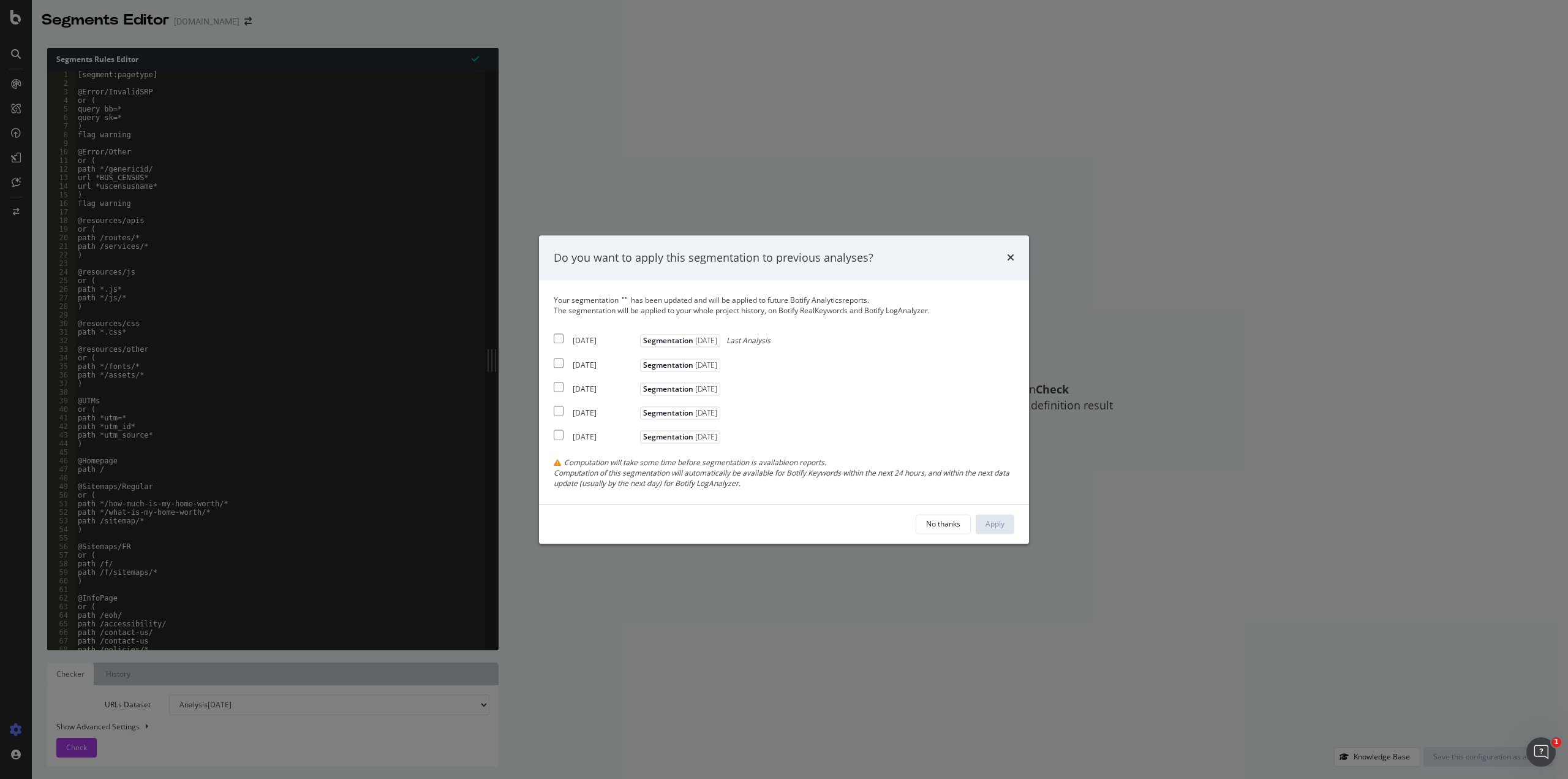
click at [560, 339] on input "modal" at bounding box center [559, 339] width 10 height 10
checkbox input "true"
click at [560, 361] on input "modal" at bounding box center [559, 363] width 10 height 10
checkbox input "true"
click at [559, 387] on input "modal" at bounding box center [559, 387] width 10 height 10
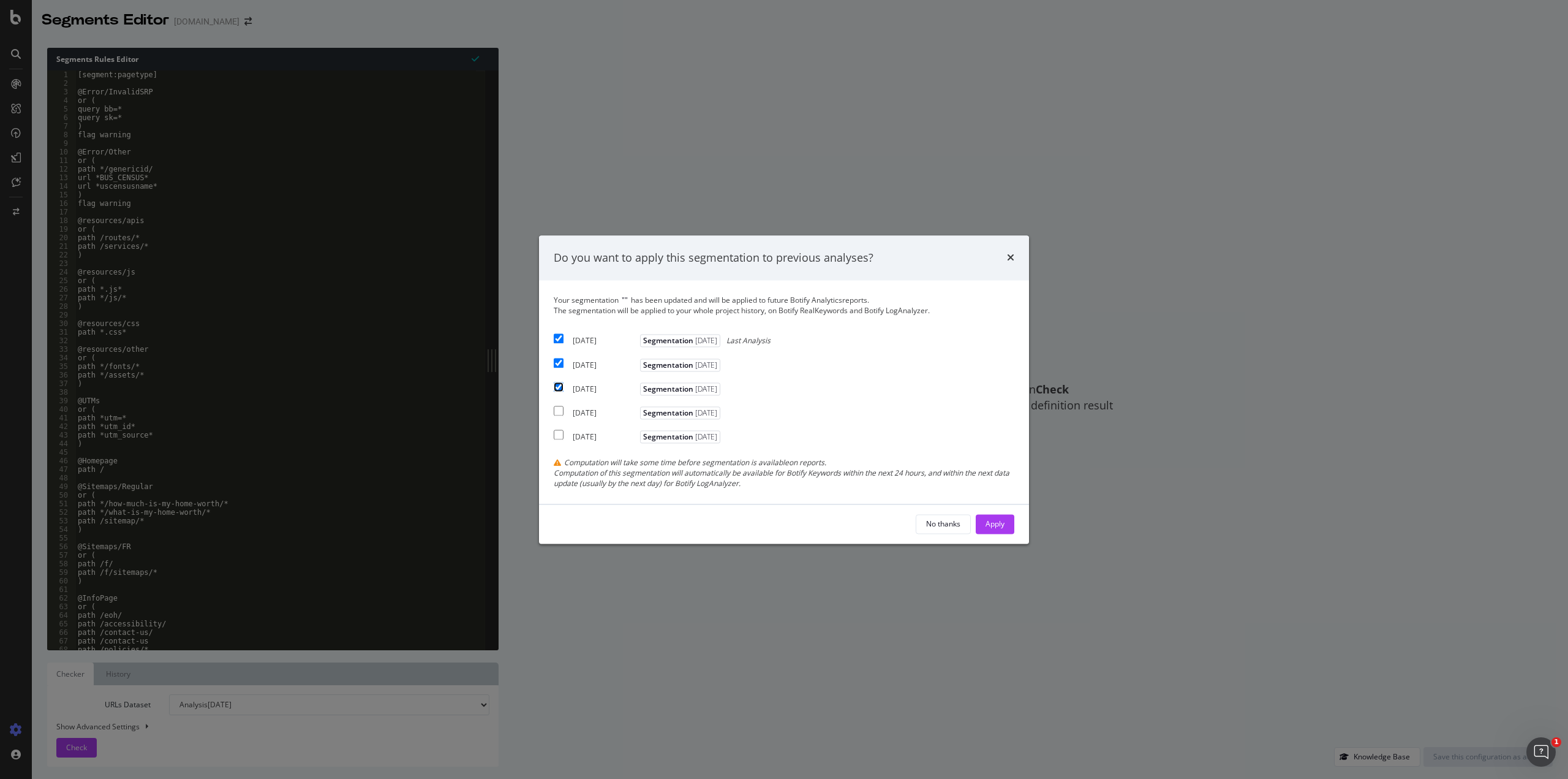
checkbox input "true"
click at [989, 526] on div "Apply" at bounding box center [995, 524] width 19 height 10
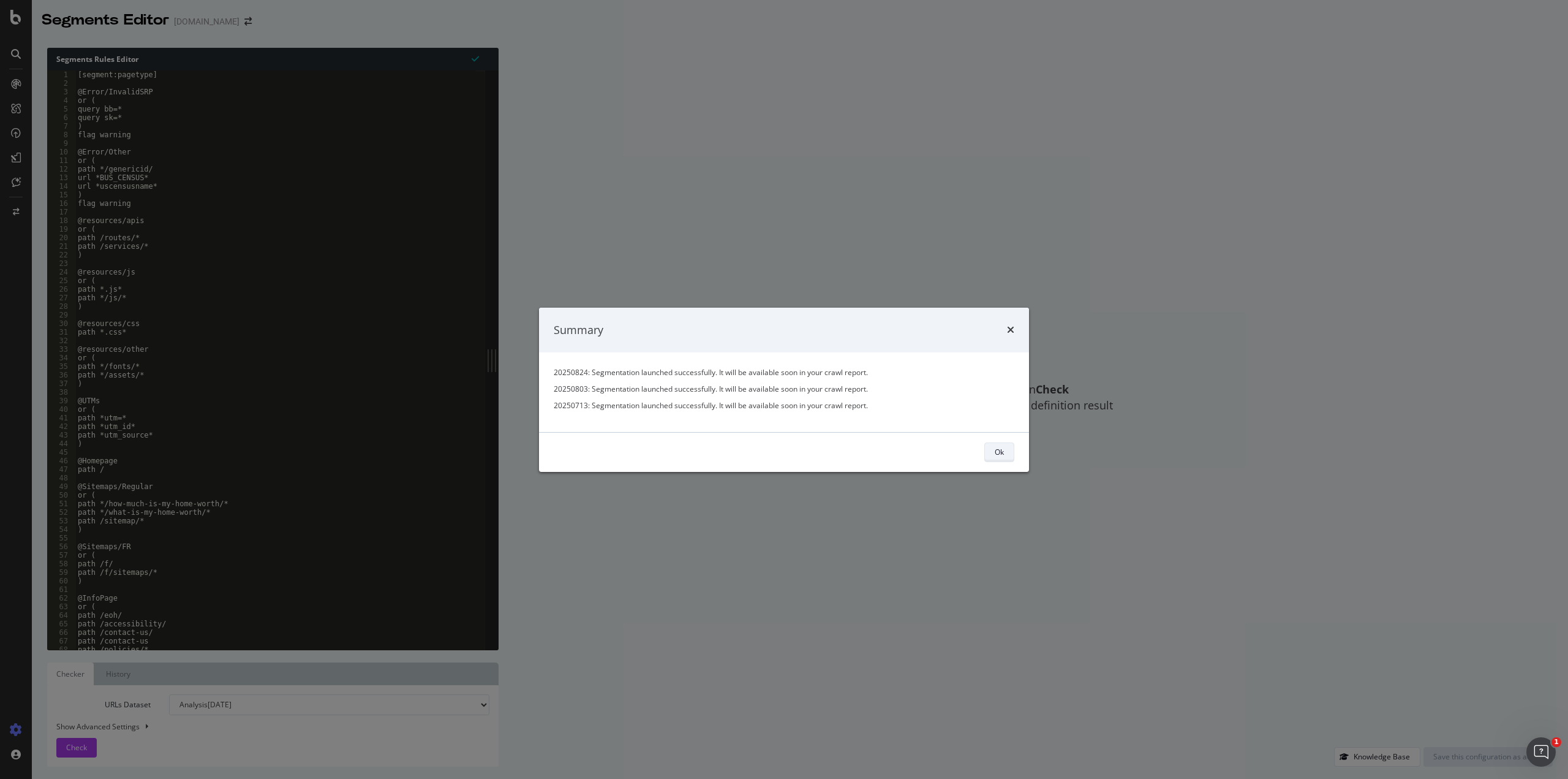
click at [1006, 451] on button "Ok" at bounding box center [999, 451] width 30 height 19
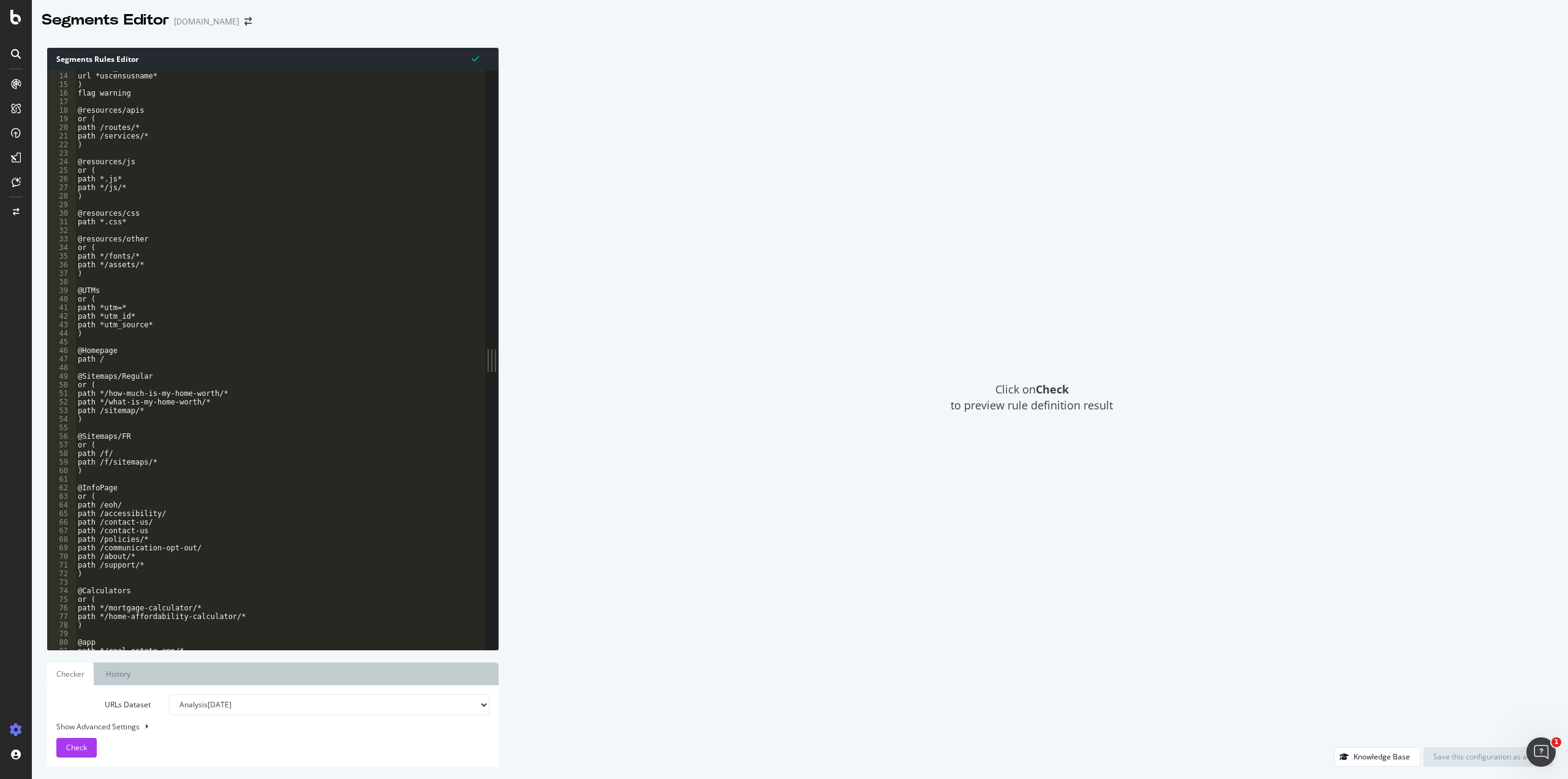
scroll to position [0, 0]
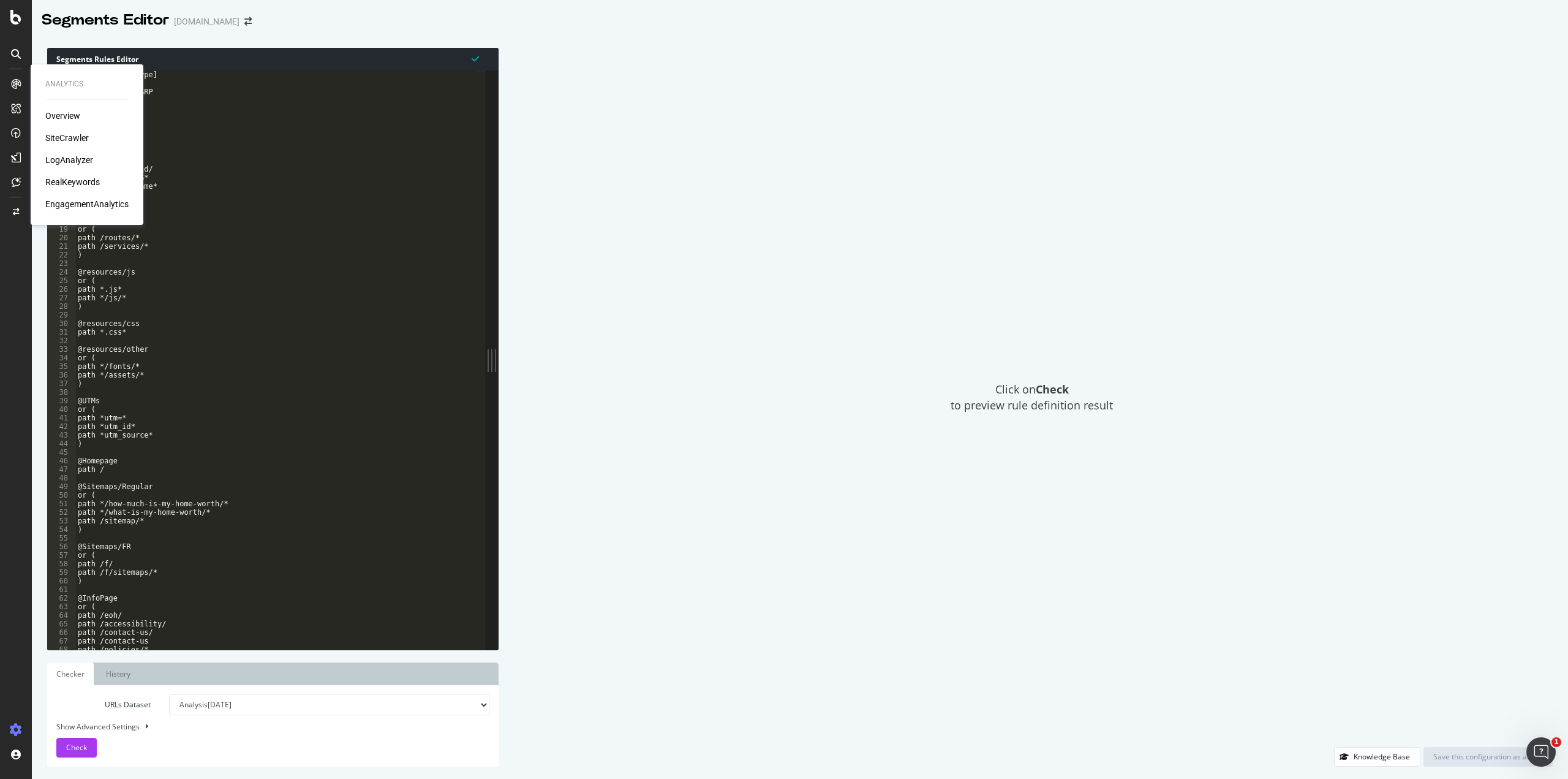
click at [69, 157] on div "LogAnalyzer" at bounding box center [69, 160] width 48 height 13
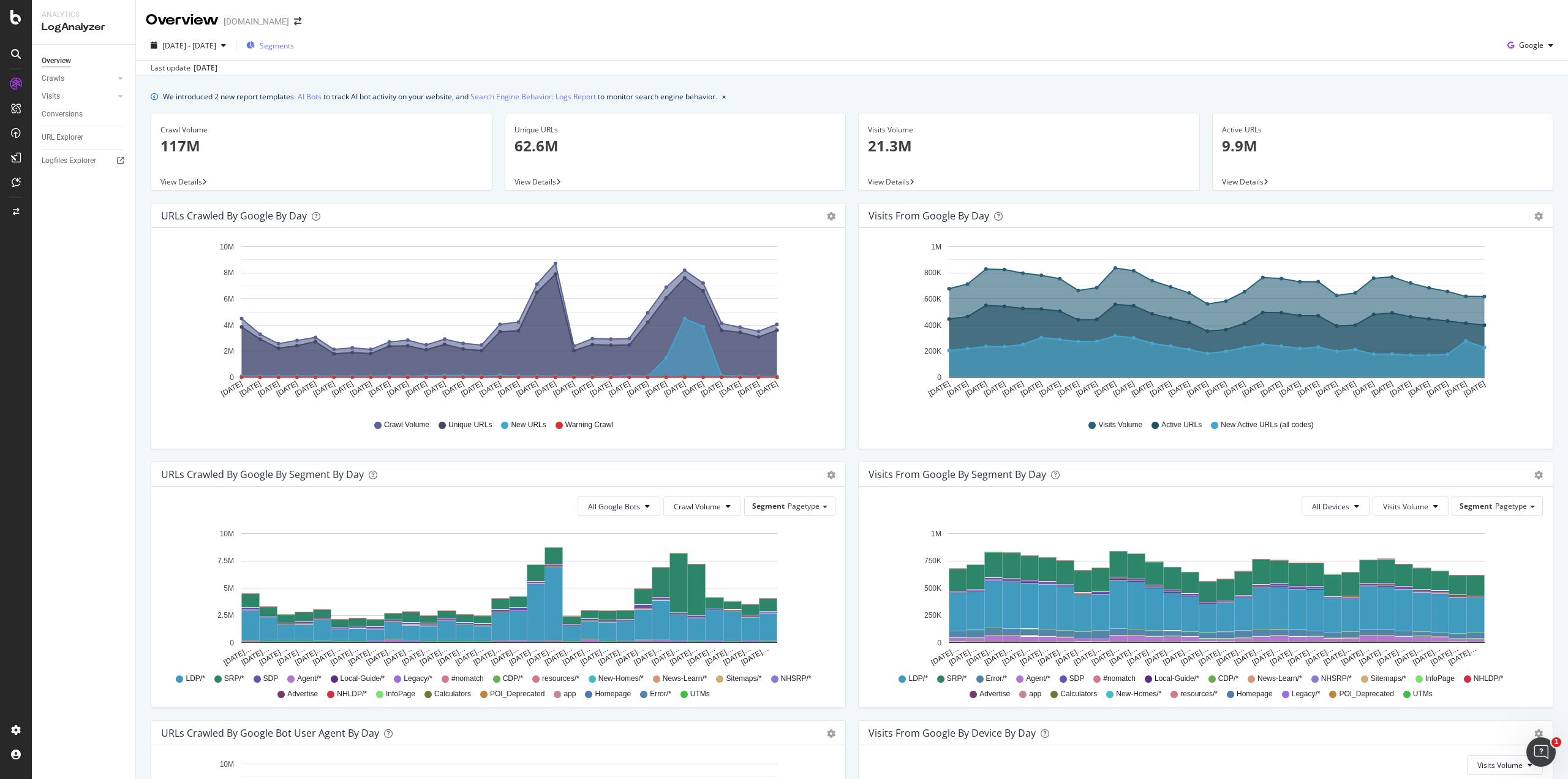
click at [294, 50] on span "Segments" at bounding box center [276, 45] width 34 height 10
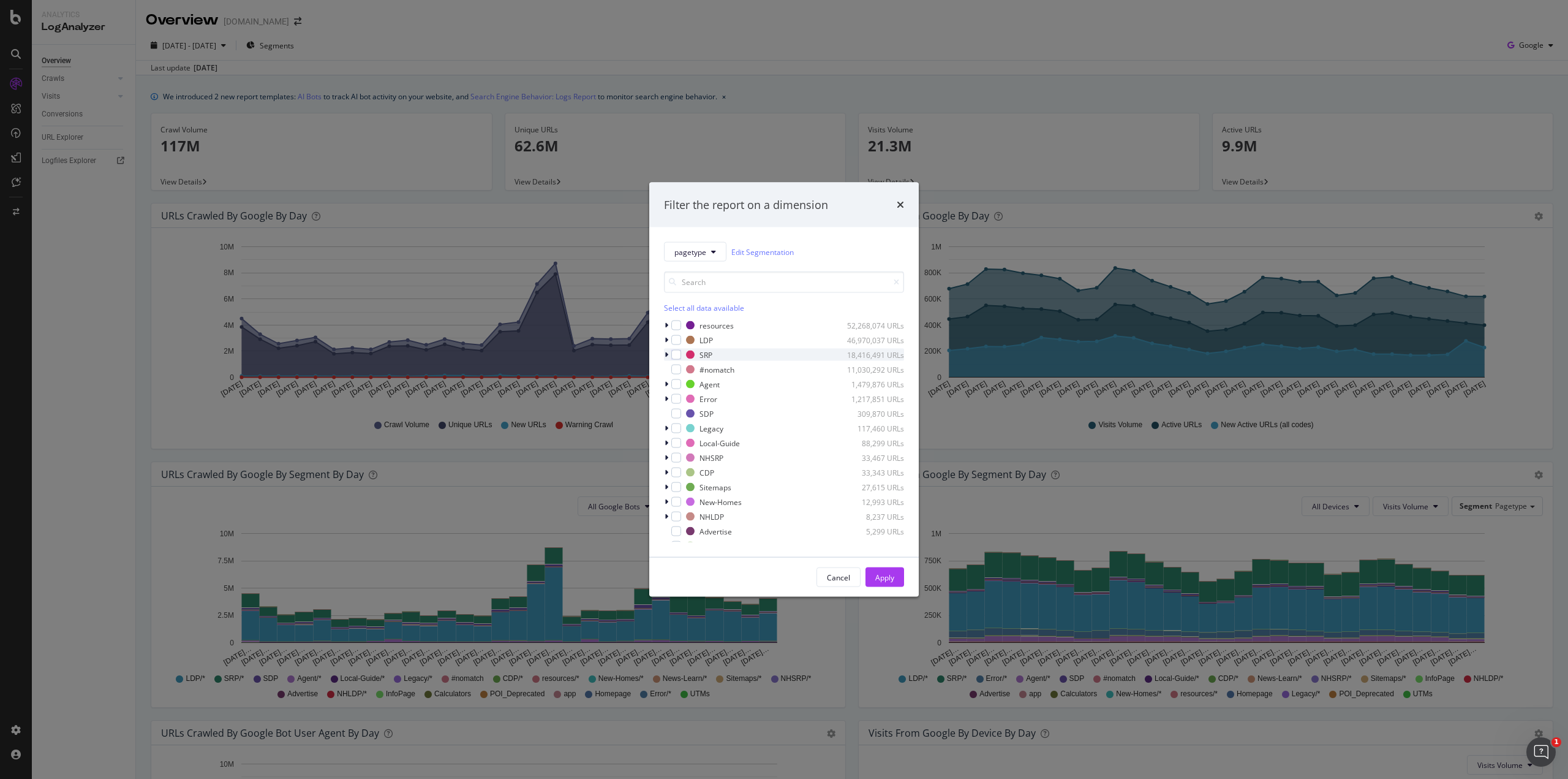
click at [666, 355] on icon "modal" at bounding box center [666, 355] width 3 height 8
click at [676, 429] on div "modal" at bounding box center [675, 428] width 8 height 13
click at [691, 453] on div "modal" at bounding box center [691, 453] width 10 height 10
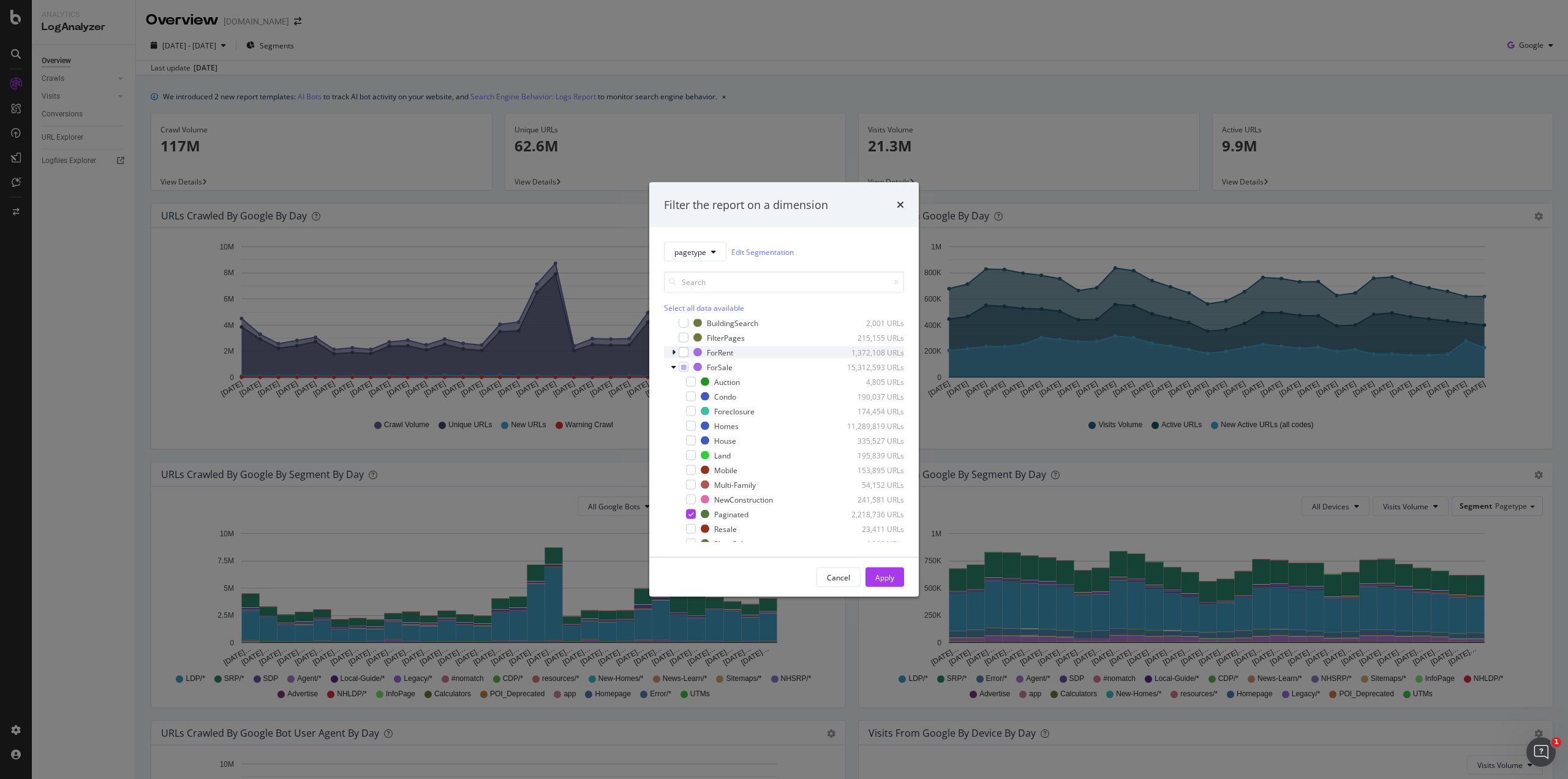
click at [674, 352] on icon "modal" at bounding box center [674, 352] width 3 height 8
click at [690, 428] on div "modal" at bounding box center [691, 426] width 10 height 10
click at [881, 580] on div "Apply" at bounding box center [885, 576] width 19 height 10
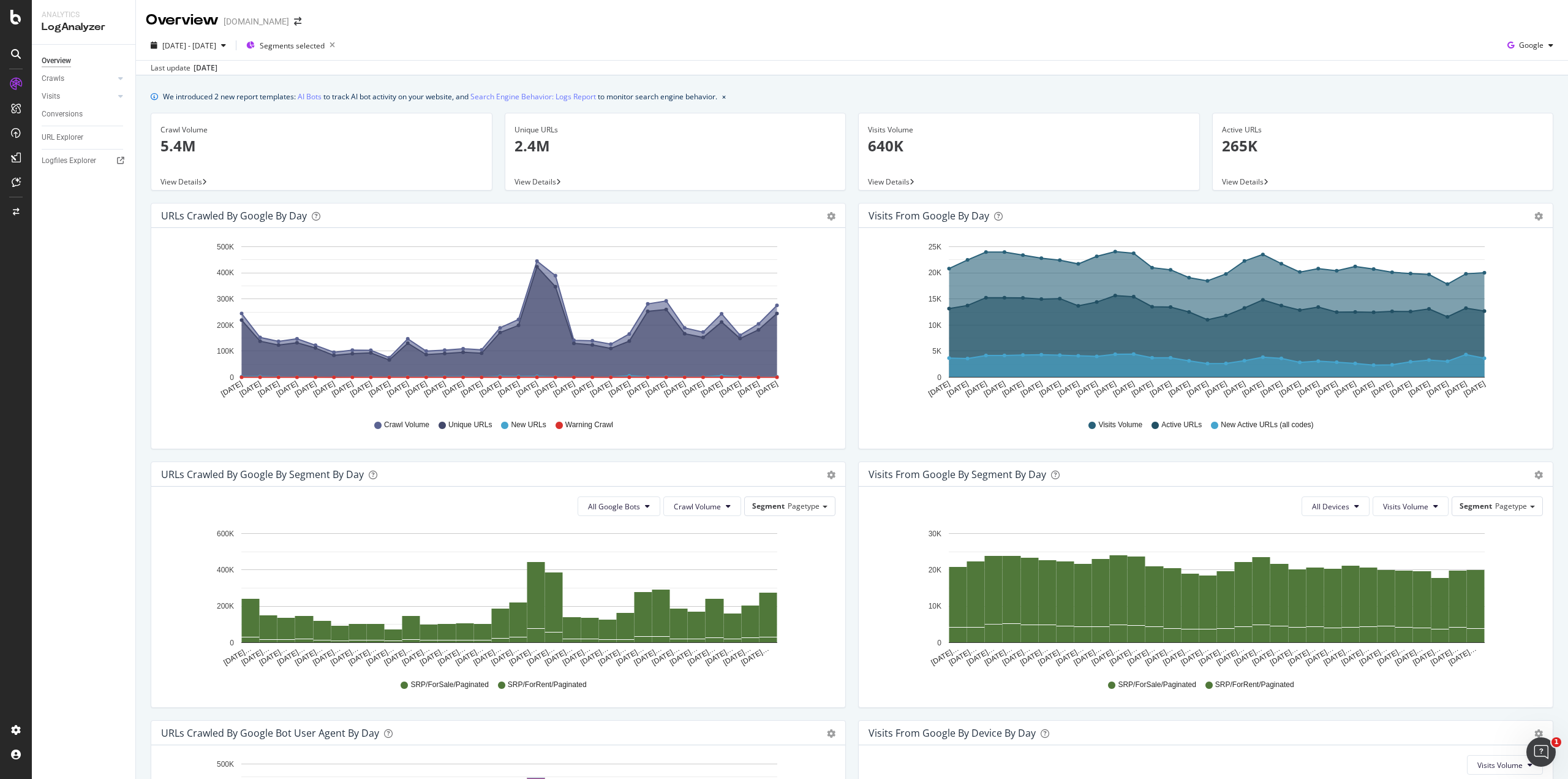
click at [192, 183] on span "View Details" at bounding box center [182, 182] width 42 height 10
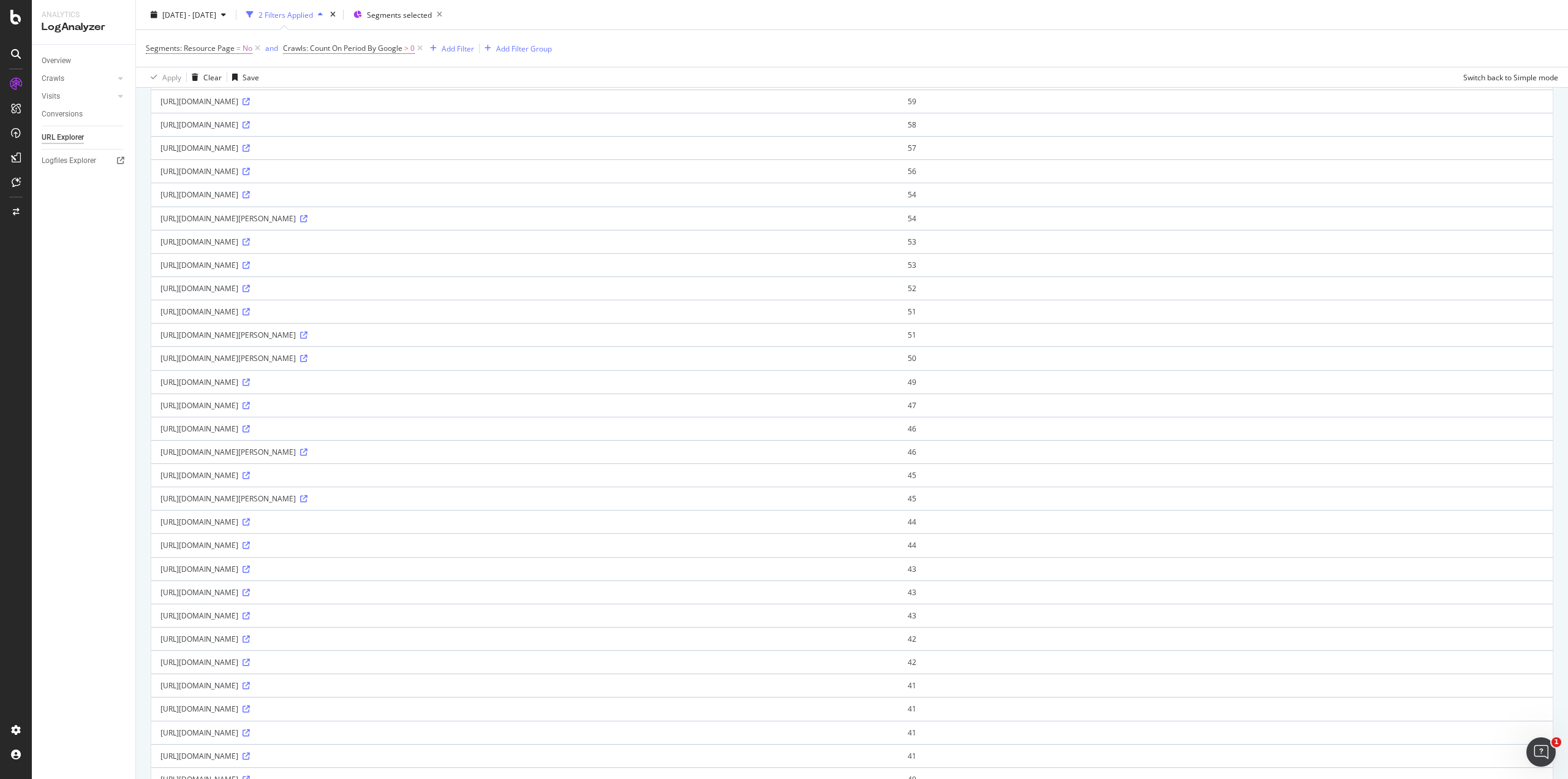
scroll to position [679, 0]
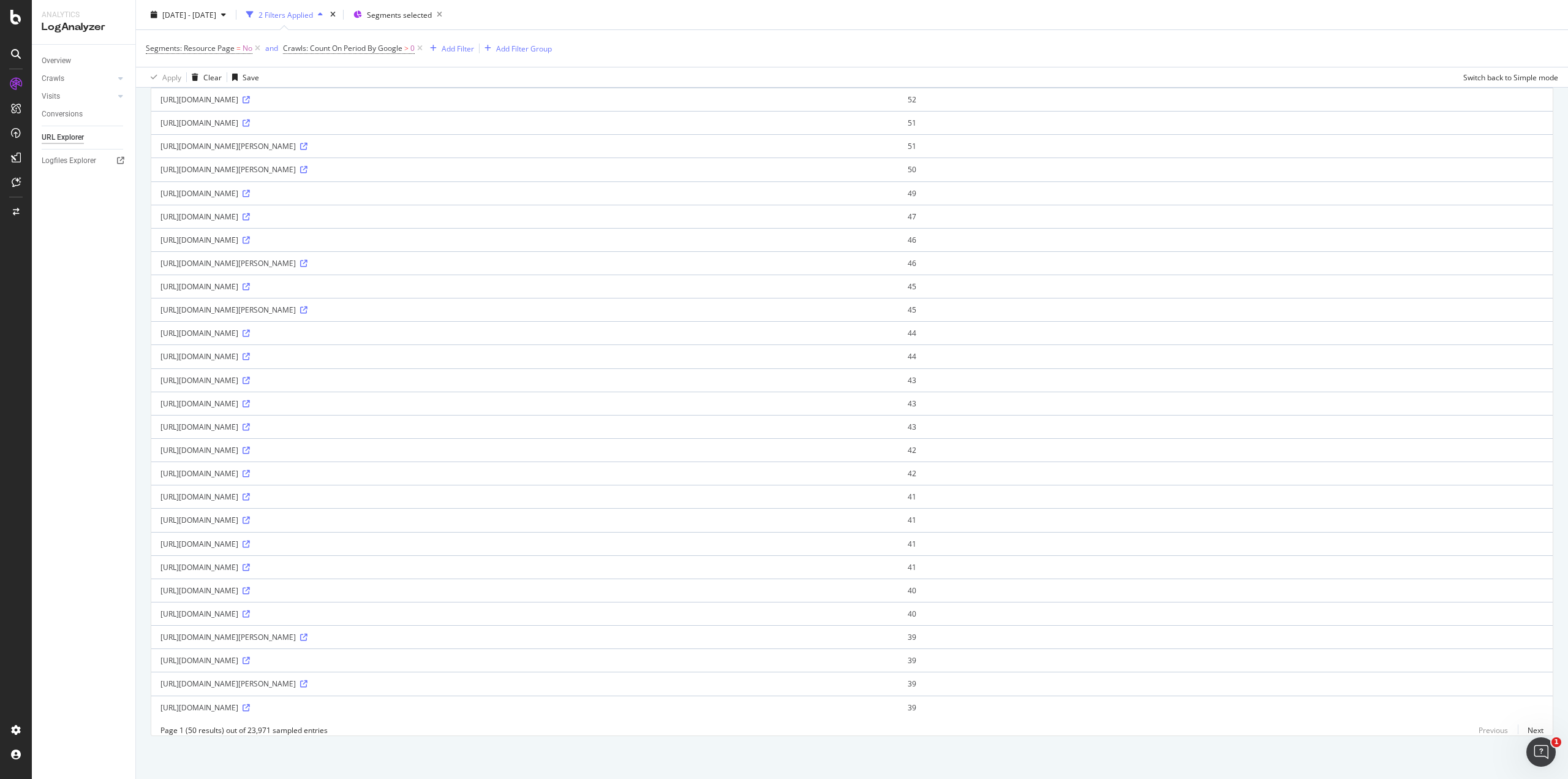
drag, startPoint x: 302, startPoint y: 652, endPoint x: 161, endPoint y: 656, distance: 141.1
click at [161, 656] on td "[URL][DOMAIN_NAME]" at bounding box center [524, 660] width 747 height 24
copy div "[URL][DOMAIN_NAME]"
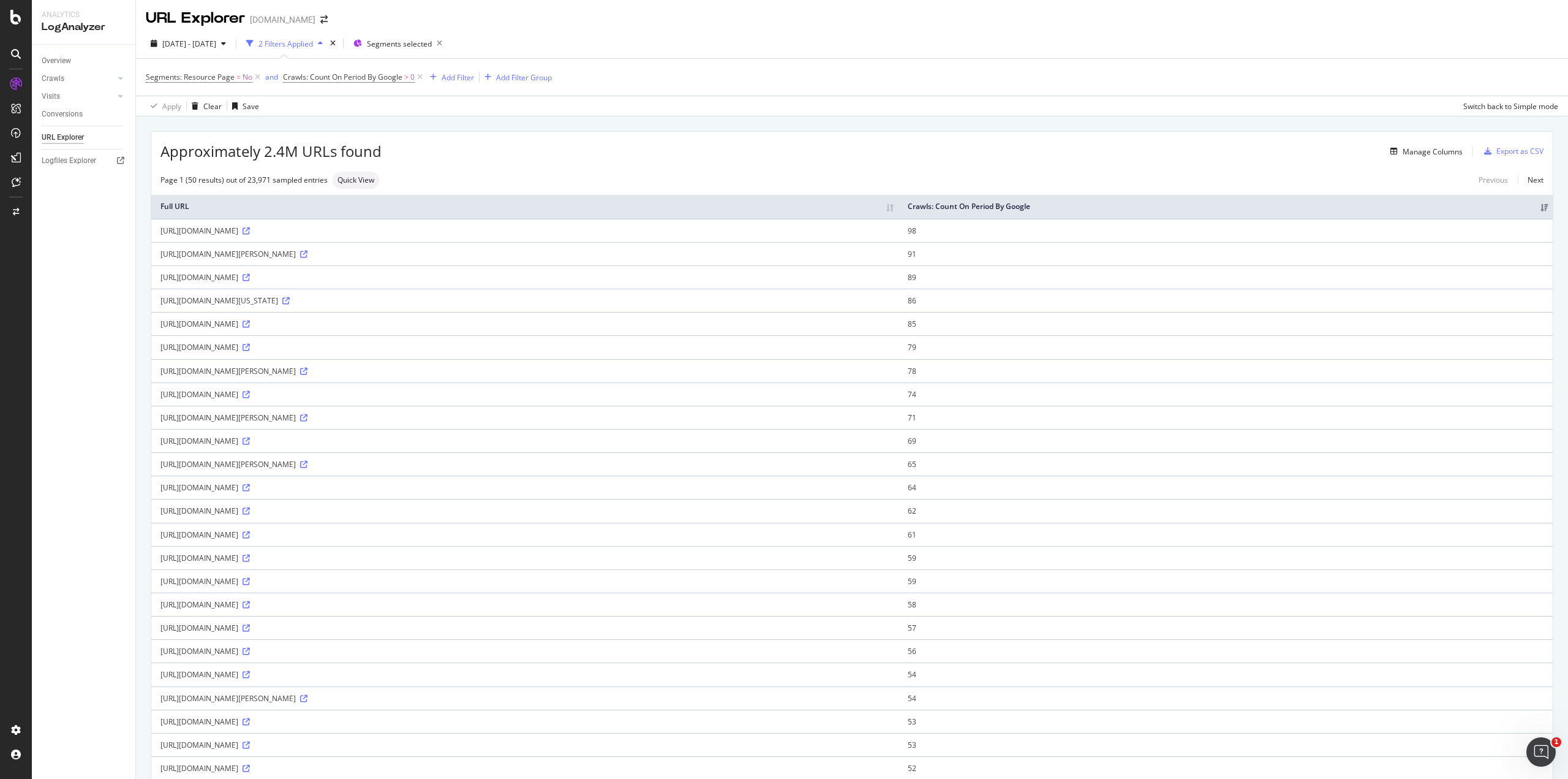
scroll to position [0, 0]
drag, startPoint x: 304, startPoint y: 513, endPoint x: 167, endPoint y: 514, distance: 137.0
click at [175, 514] on div "[URL][DOMAIN_NAME]" at bounding box center [524, 513] width 729 height 10
drag, startPoint x: 322, startPoint y: 276, endPoint x: 155, endPoint y: 279, distance: 167.0
click at [155, 279] on td "[URL][DOMAIN_NAME]" at bounding box center [524, 279] width 747 height 24
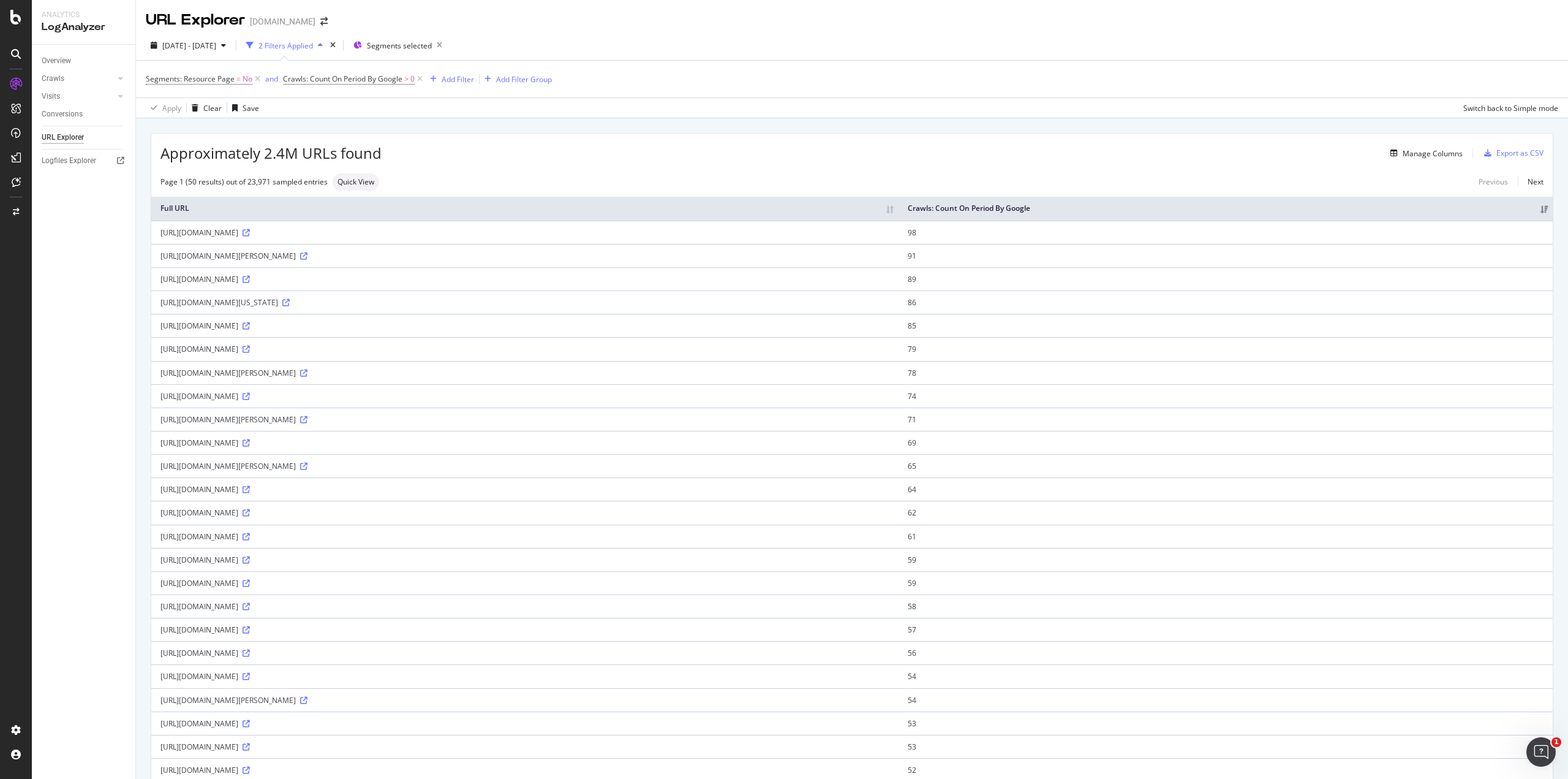
copy div "[URL][DOMAIN_NAME]"
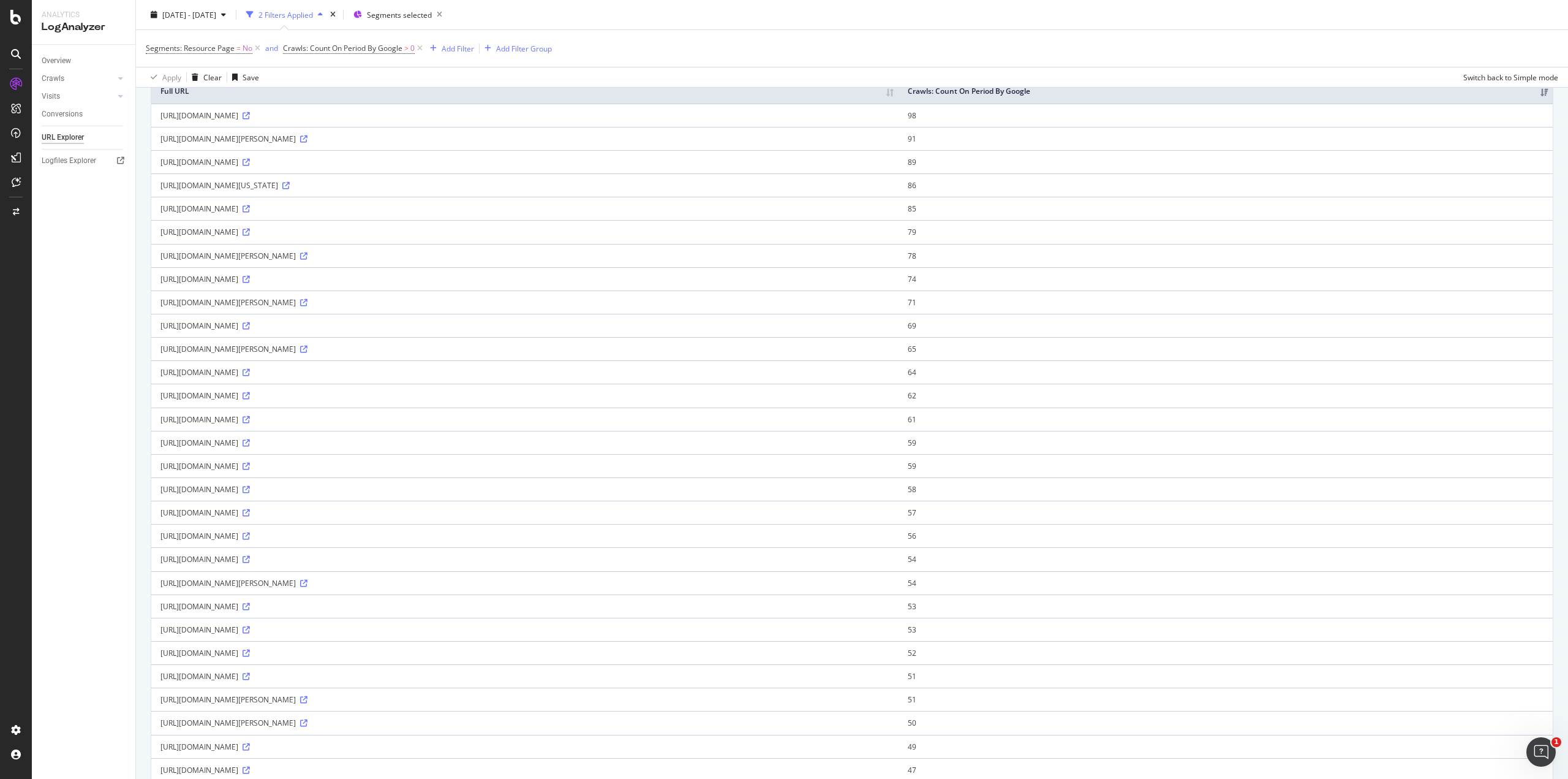
scroll to position [61, 0]
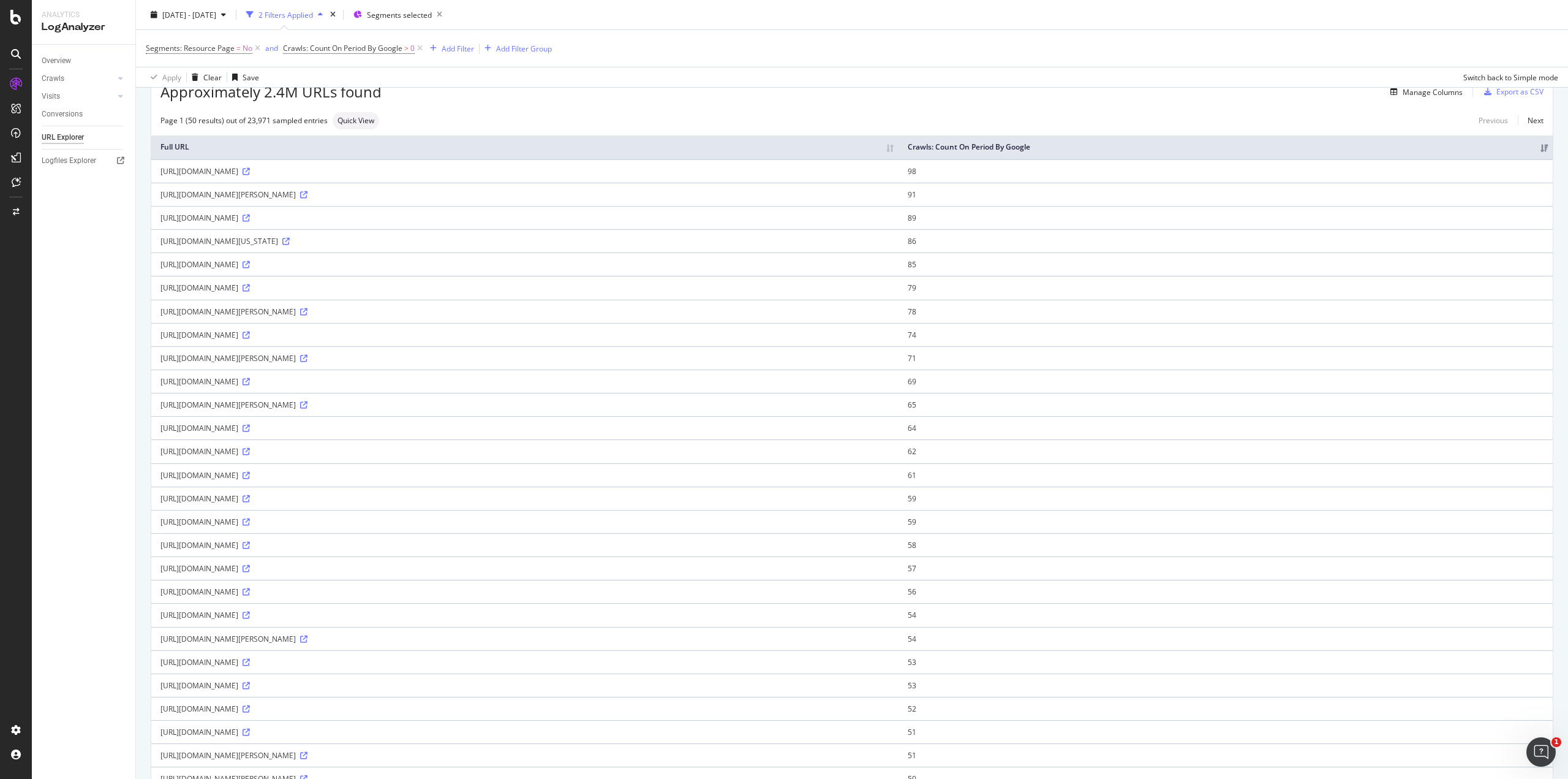
click at [361, 217] on div "[URL][DOMAIN_NAME]" at bounding box center [524, 218] width 729 height 10
click at [235, 216] on div "[URL][DOMAIN_NAME]" at bounding box center [524, 218] width 729 height 10
click at [196, 213] on div "[URL][DOMAIN_NAME]" at bounding box center [524, 218] width 729 height 10
drag, startPoint x: 154, startPoint y: 213, endPoint x: 320, endPoint y: 213, distance: 166.0
click at [320, 213] on td "[URL][DOMAIN_NAME]" at bounding box center [524, 218] width 747 height 24
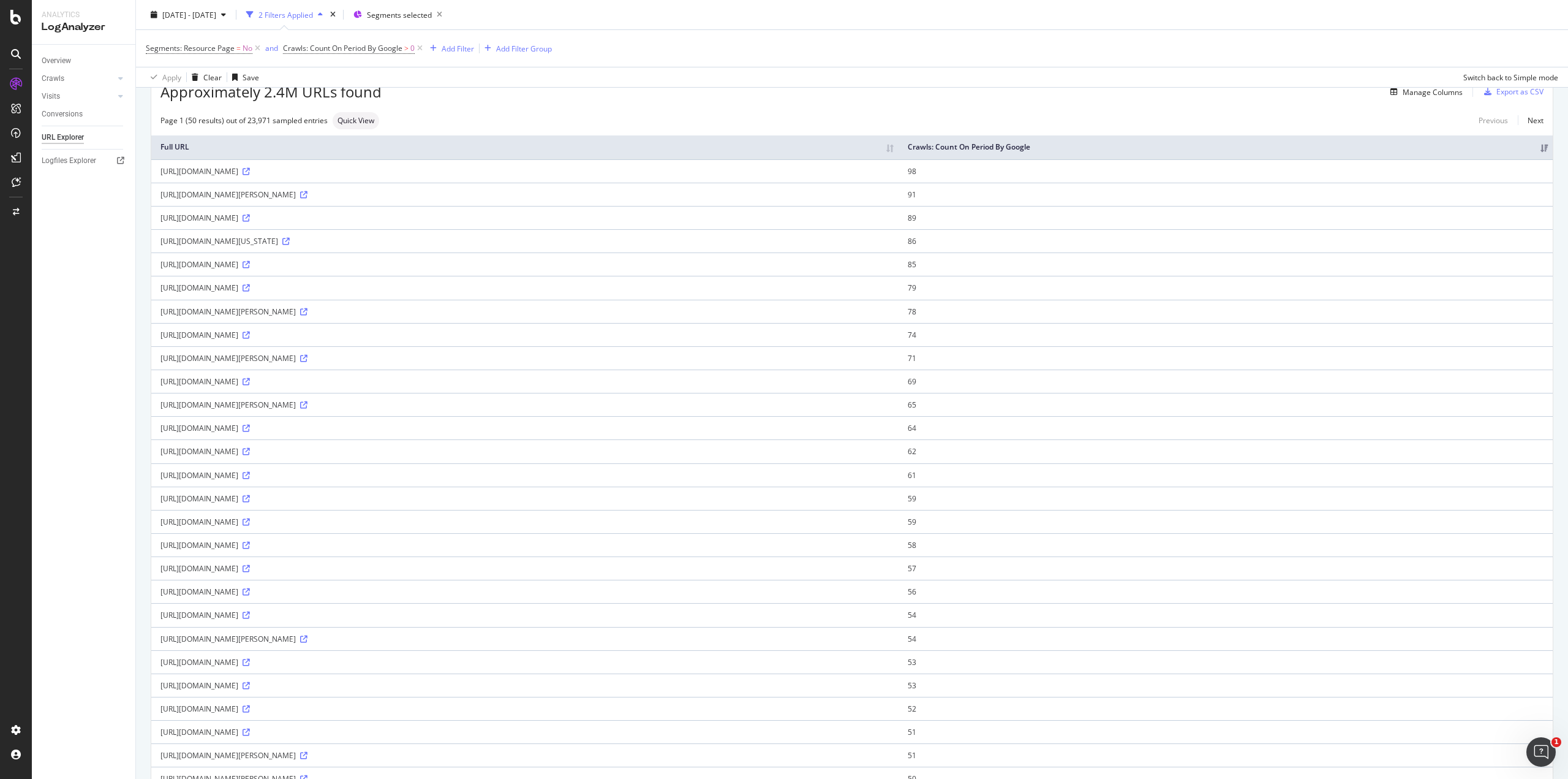
click at [320, 213] on div "[URL][DOMAIN_NAME]" at bounding box center [524, 218] width 729 height 10
click at [290, 214] on div "[URL][DOMAIN_NAME]" at bounding box center [524, 218] width 729 height 10
copy div "[URL][DOMAIN_NAME]"
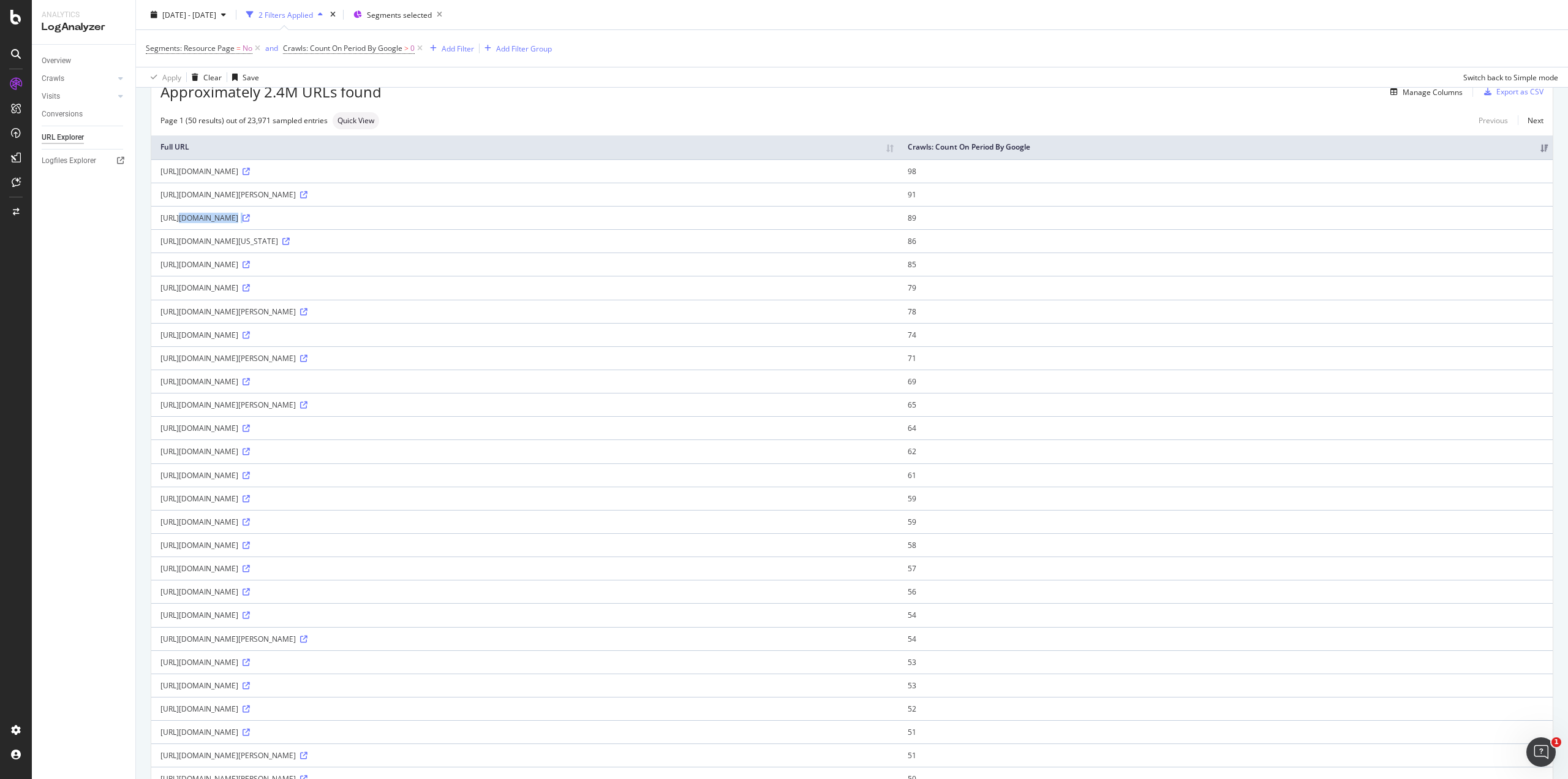
click at [58, 131] on div "URL Explorer" at bounding box center [63, 137] width 42 height 13
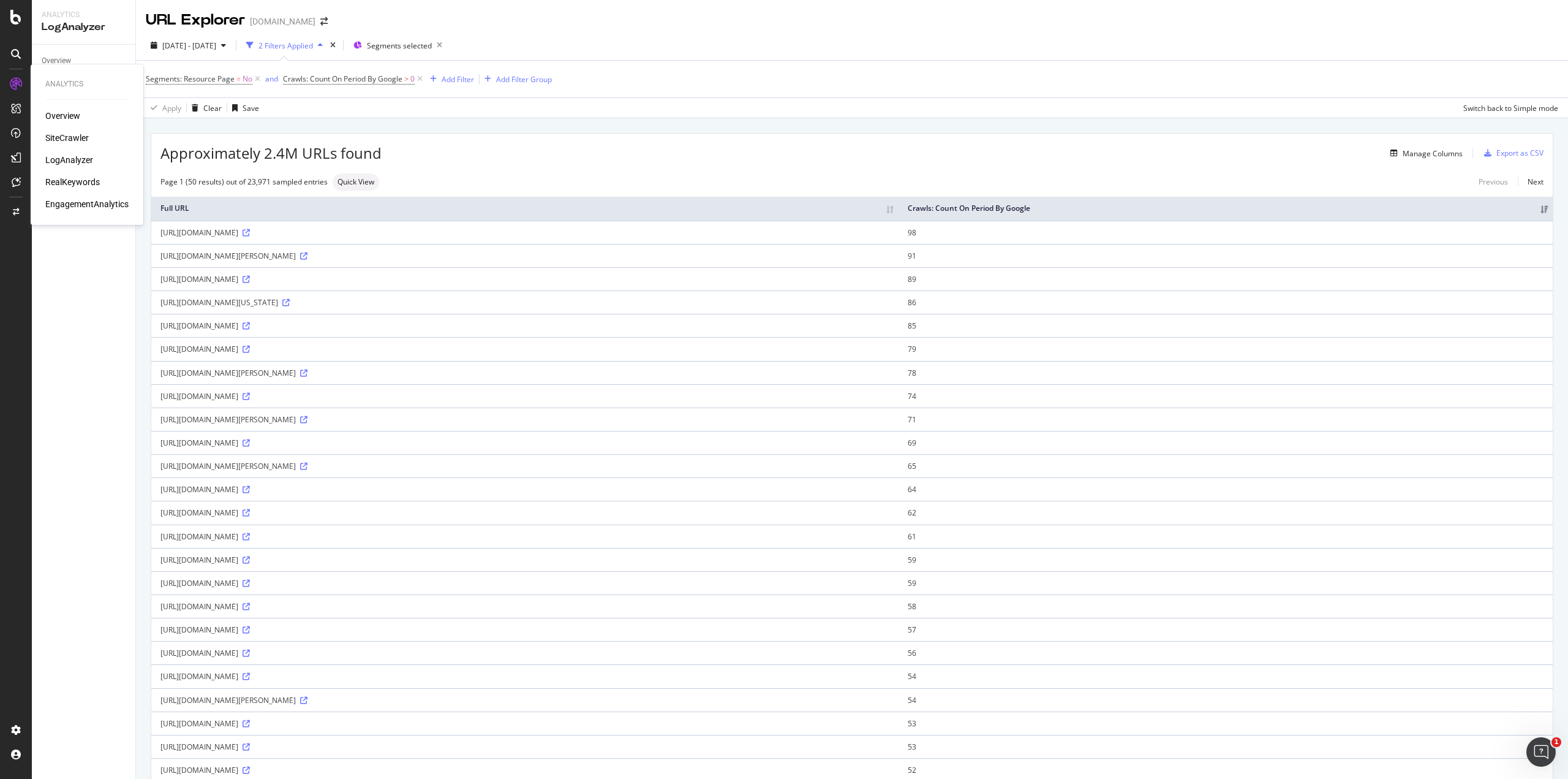
click at [51, 109] on div "Overview" at bounding box center [63, 115] width 35 height 13
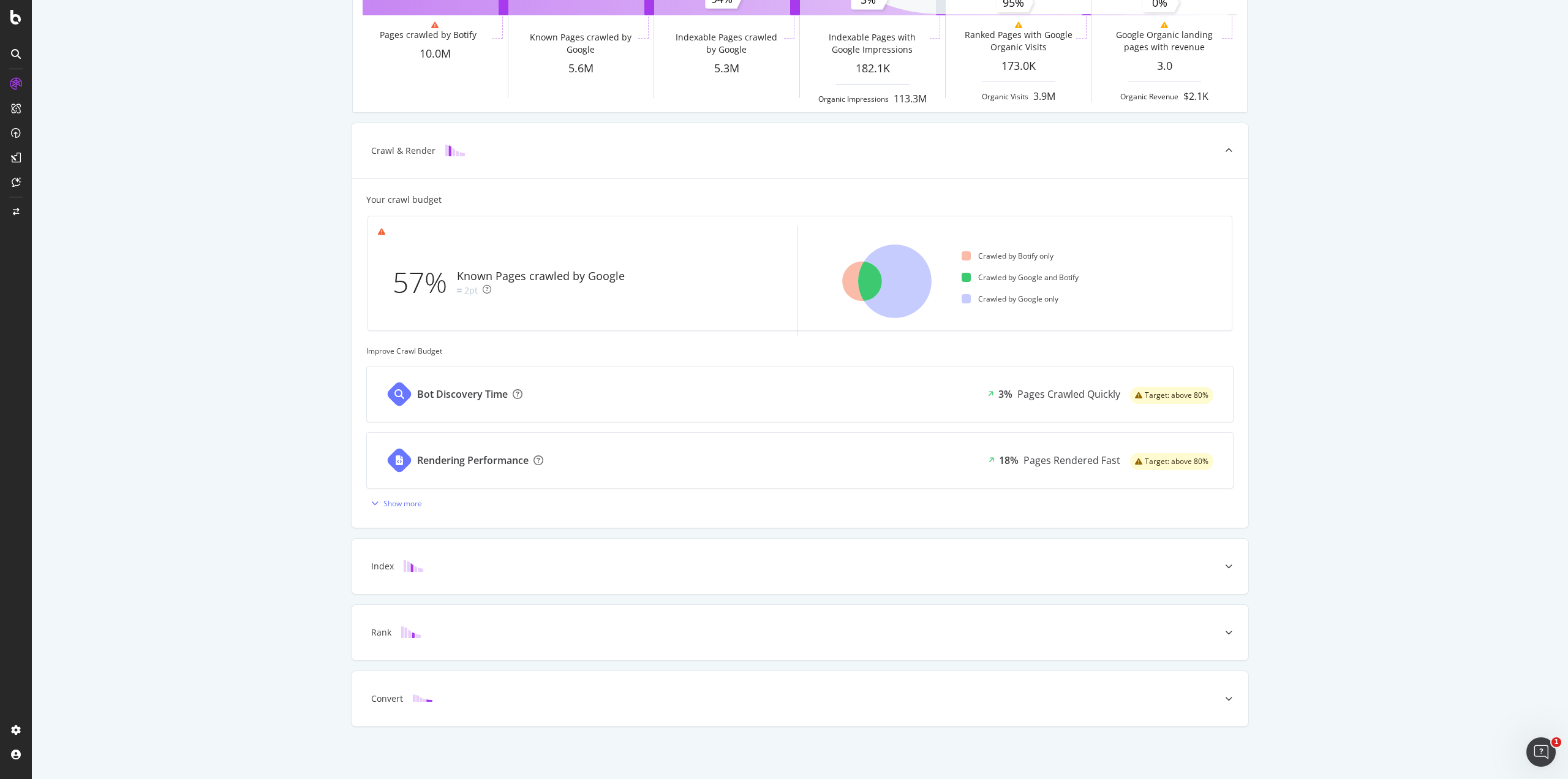
scroll to position [173, 0]
click at [1137, 561] on div "Index" at bounding box center [781, 566] width 849 height 13
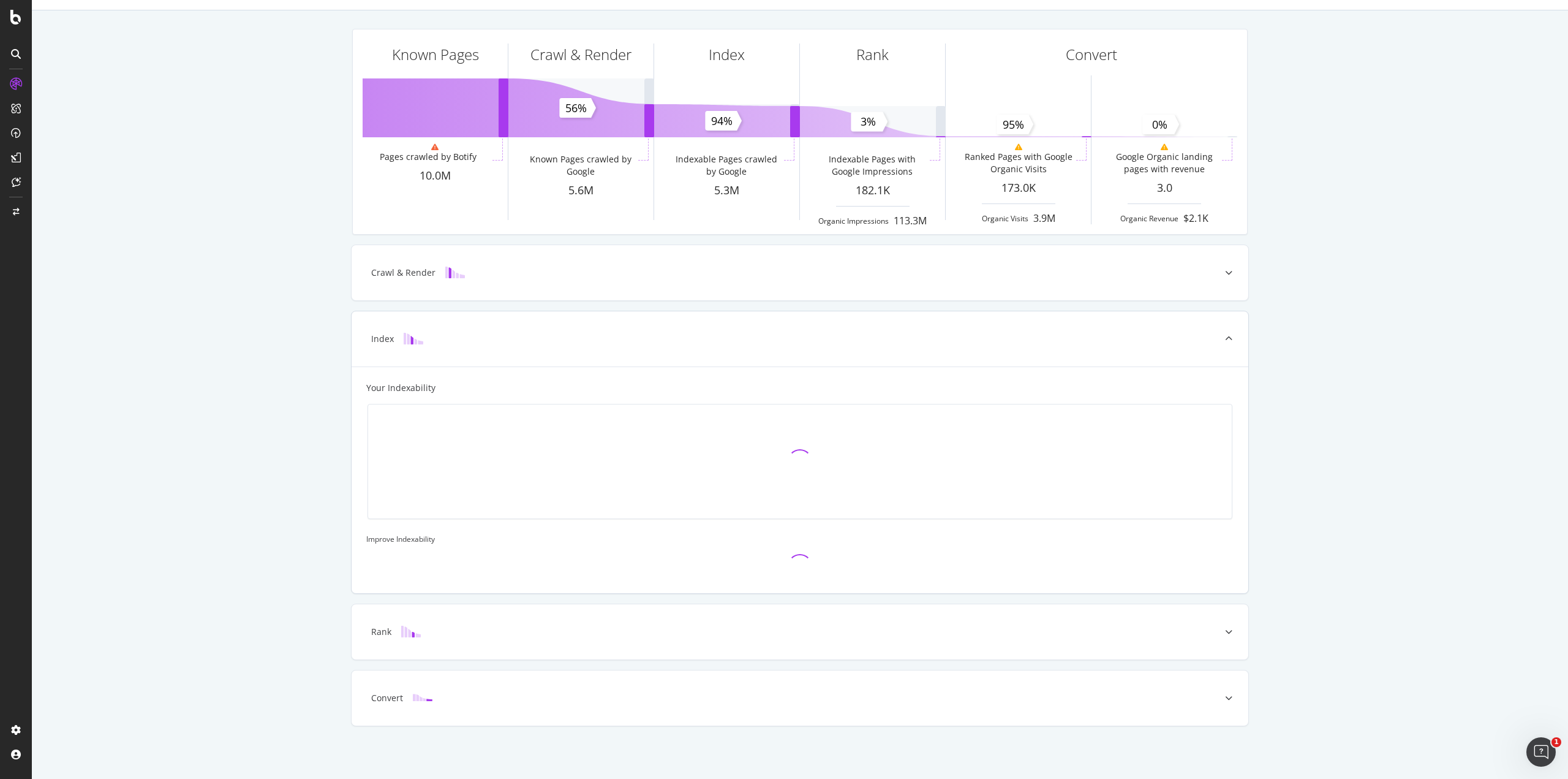
scroll to position [50, 0]
click at [1052, 634] on div "Rank" at bounding box center [781, 631] width 849 height 13
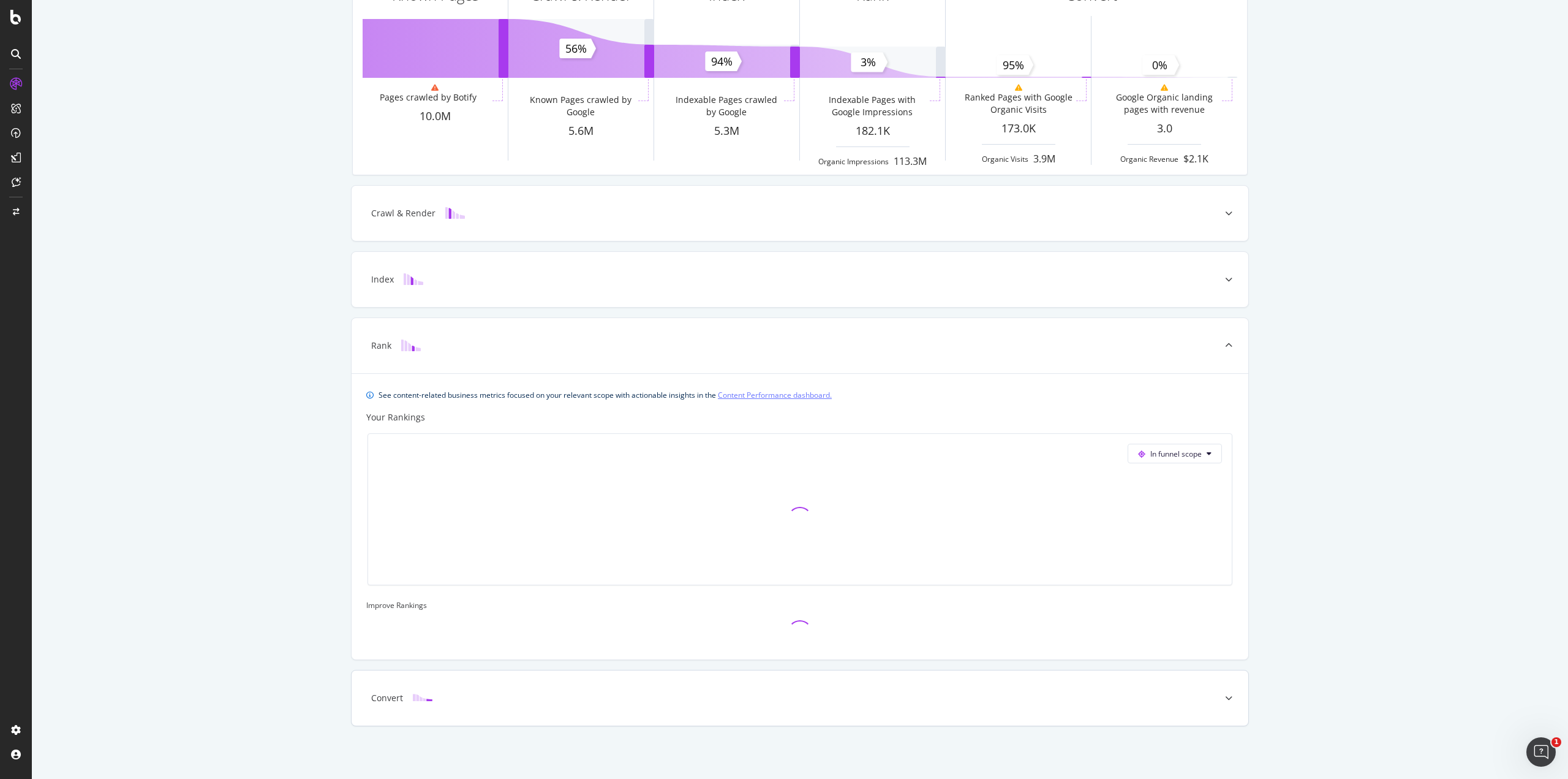
click at [1066, 707] on div "Convert" at bounding box center [799, 697] width 897 height 55
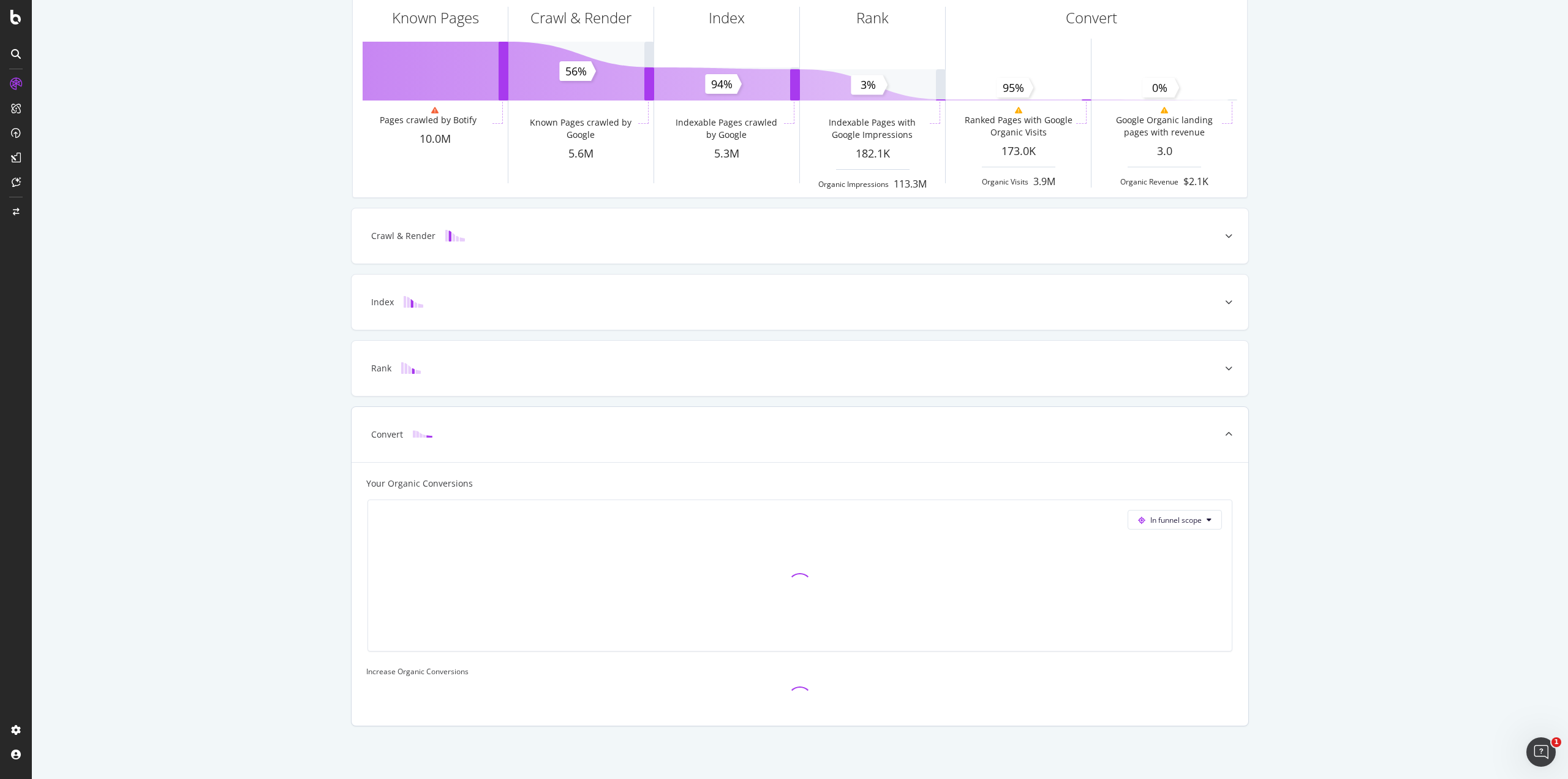
scroll to position [87, 0]
click at [618, 340] on div "Rank" at bounding box center [799, 368] width 897 height 55
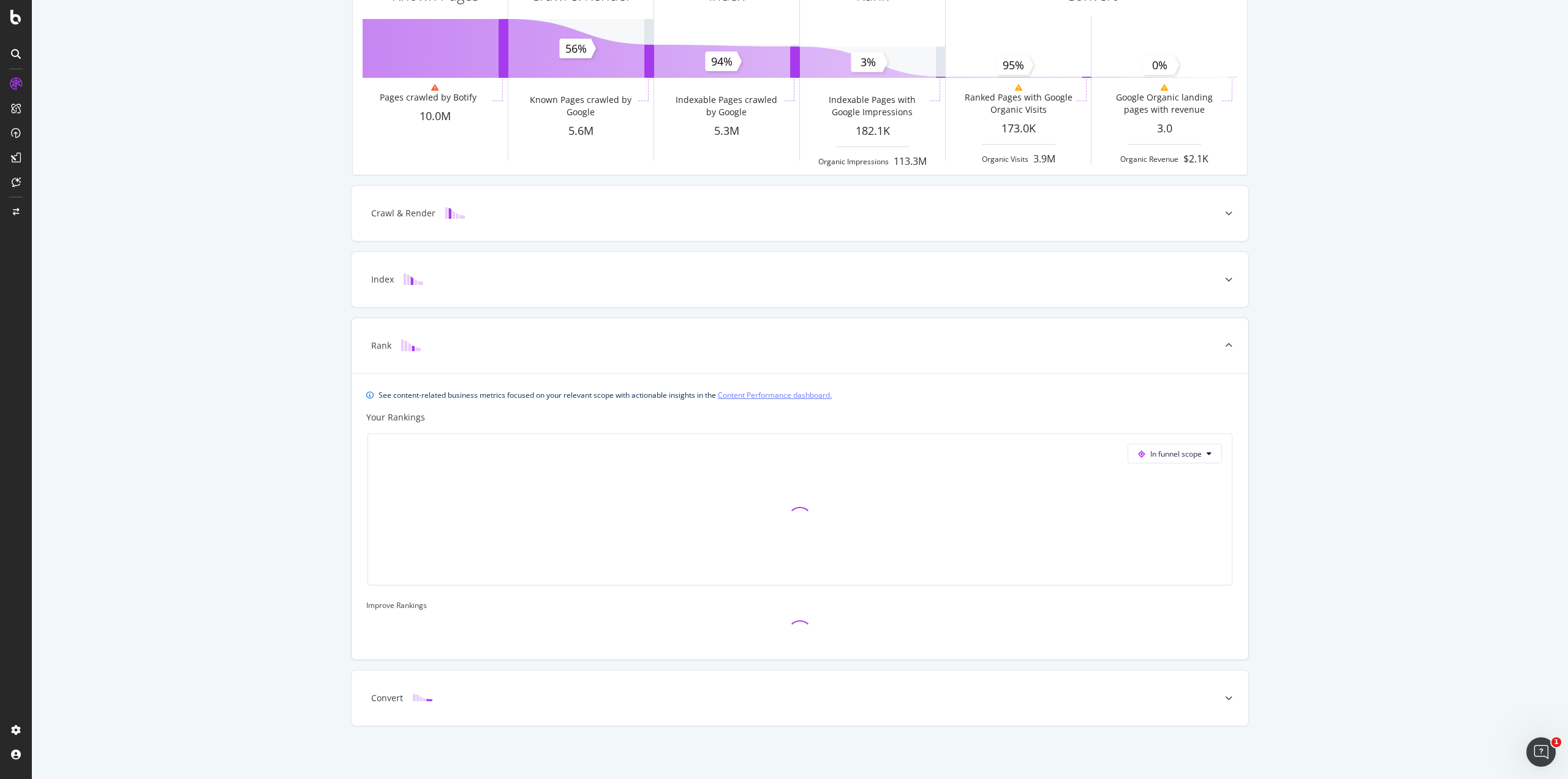
scroll to position [109, 0]
click at [616, 299] on div "Index" at bounding box center [799, 280] width 897 height 55
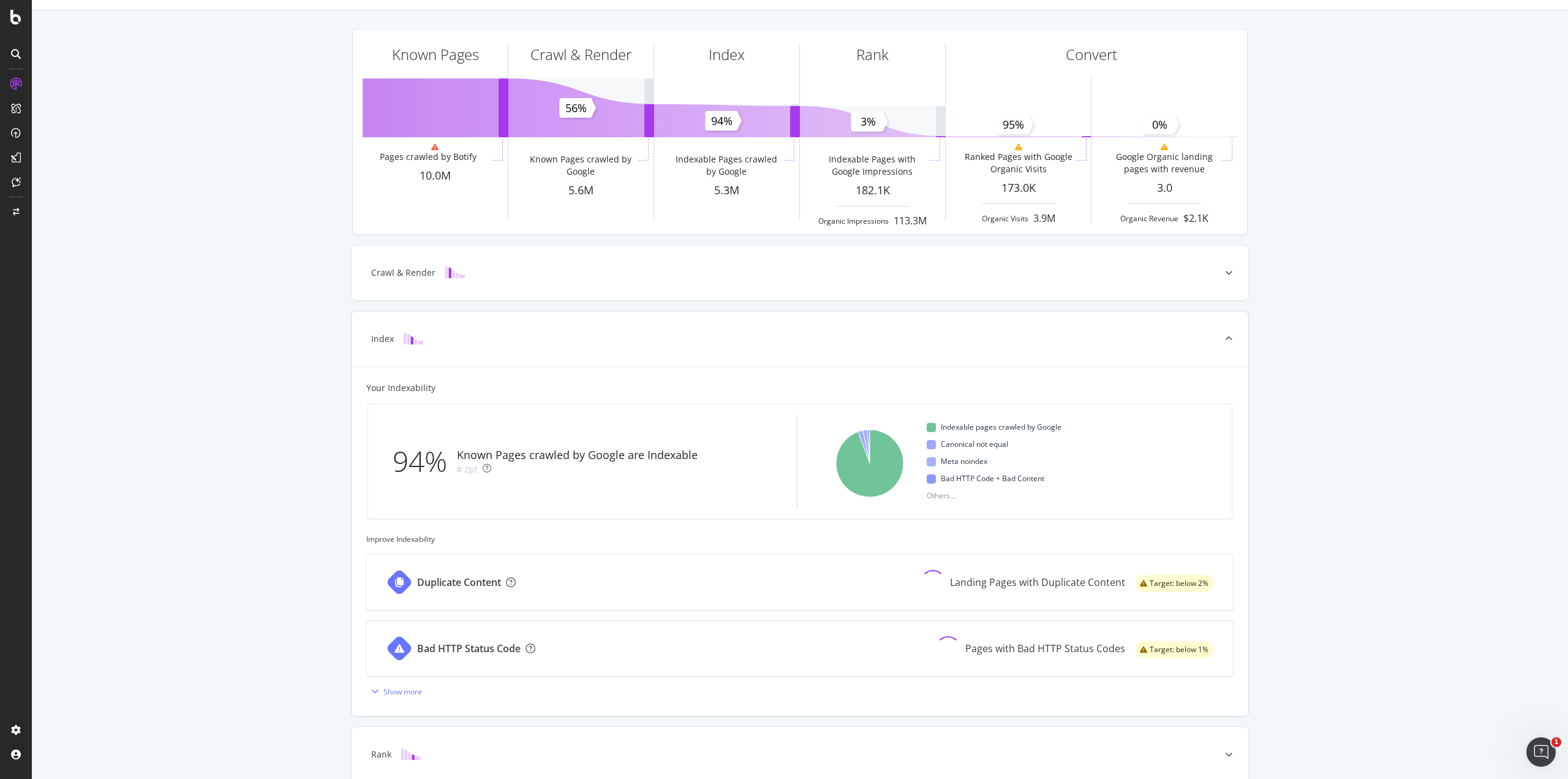
scroll to position [173, 0]
